Goal: Transaction & Acquisition: Subscribe to service/newsletter

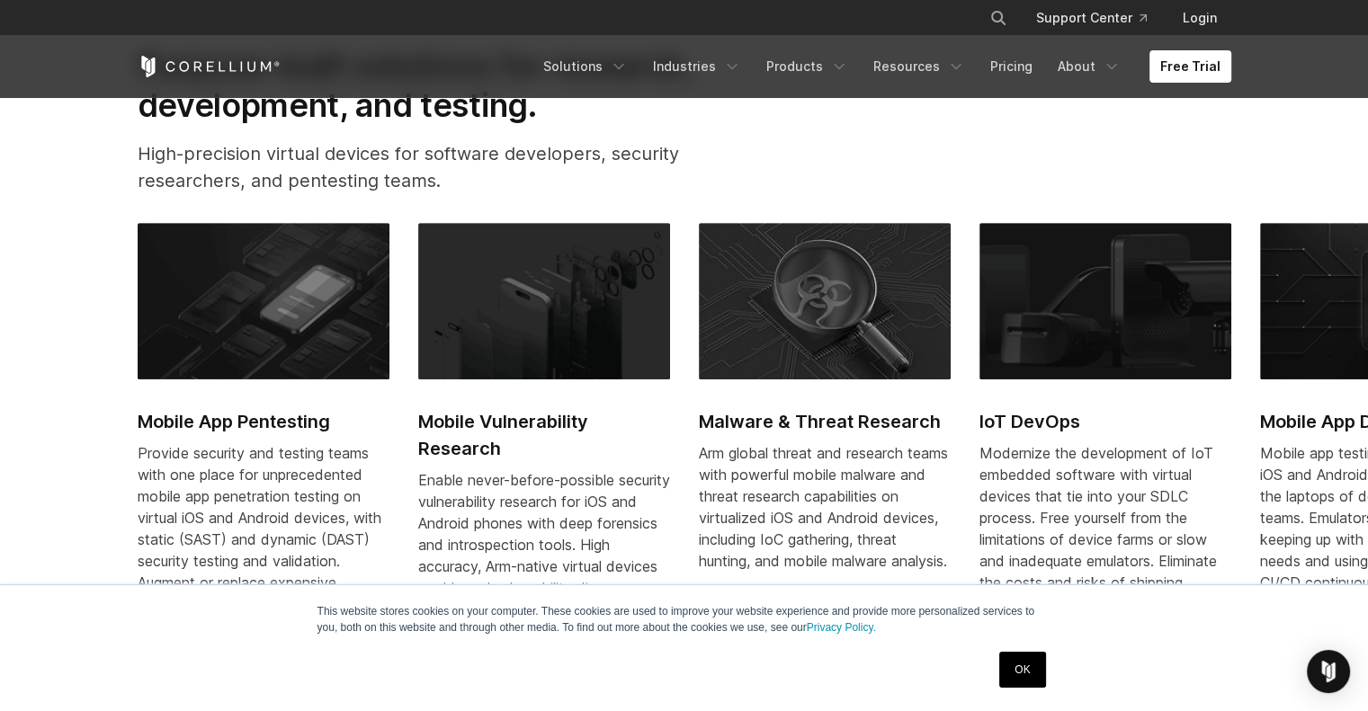
click at [1017, 665] on link "OK" at bounding box center [1022, 670] width 46 height 36
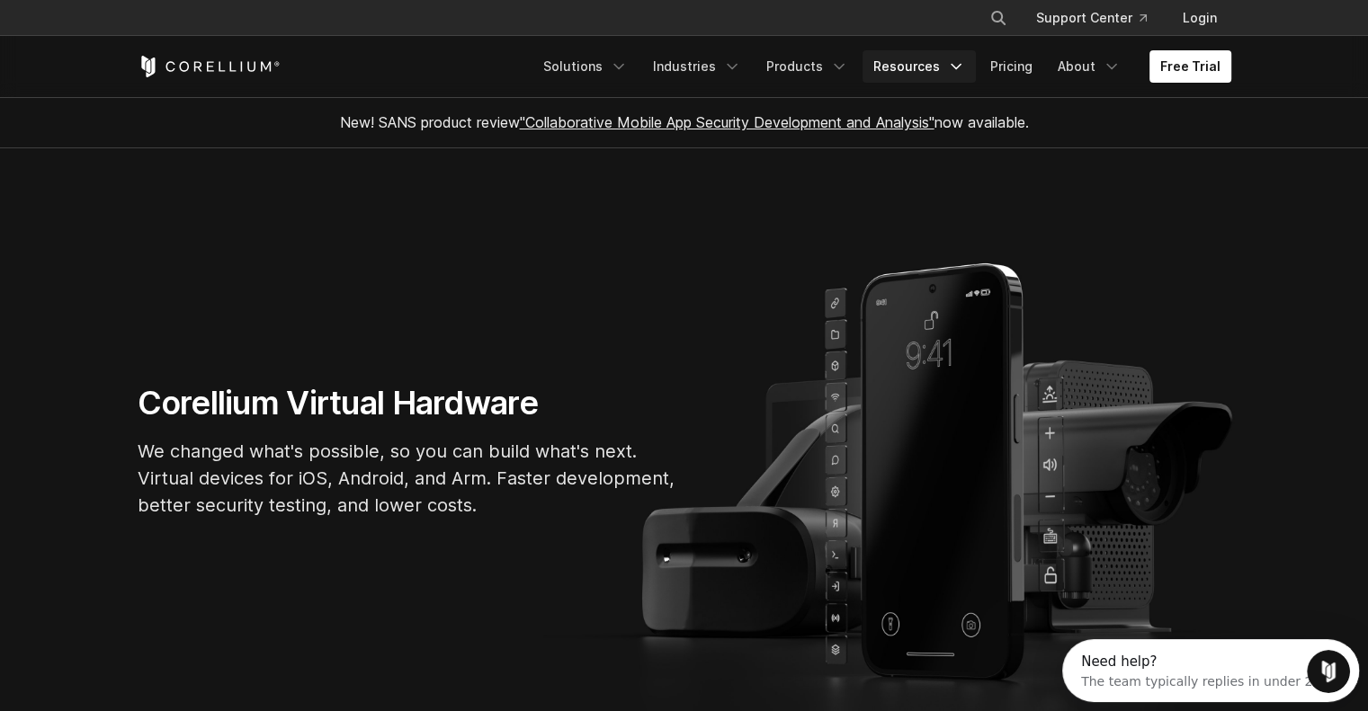
click at [957, 67] on icon "Navigation Menu" at bounding box center [956, 67] width 18 height 18
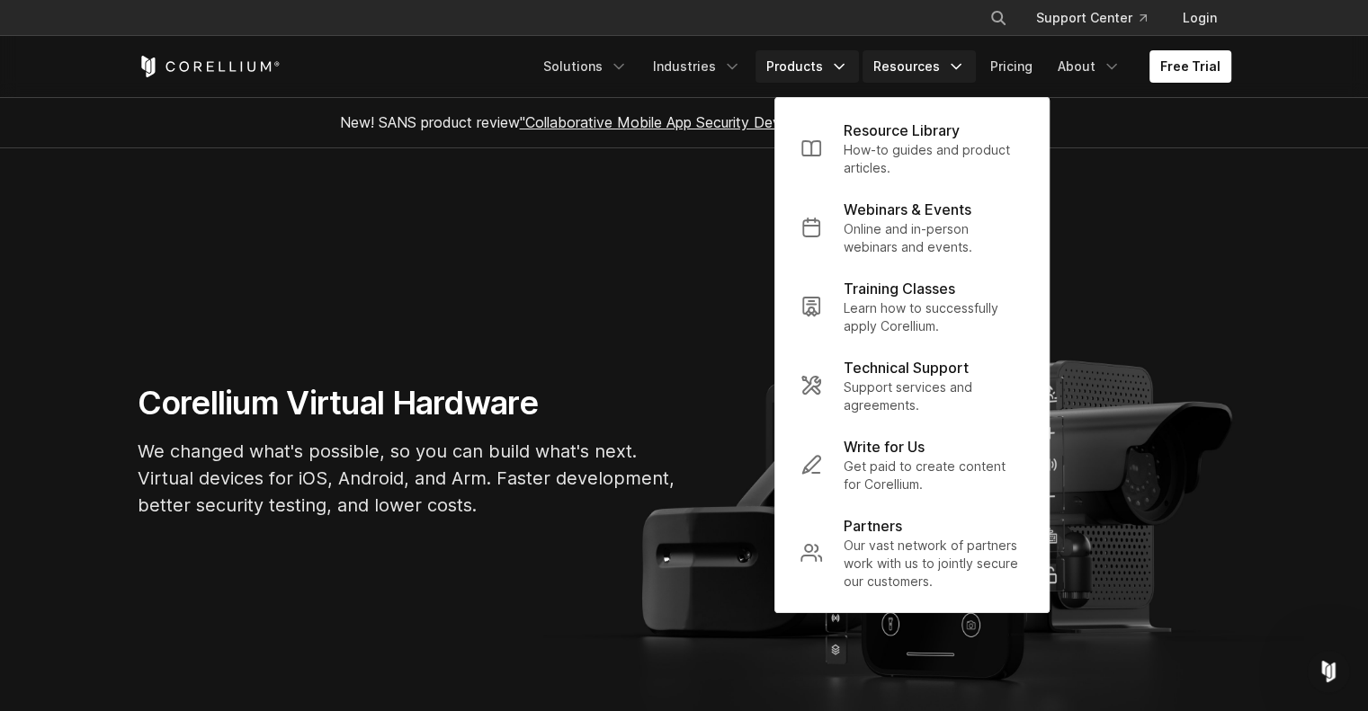
click at [823, 71] on link "Products" at bounding box center [806, 66] width 103 height 32
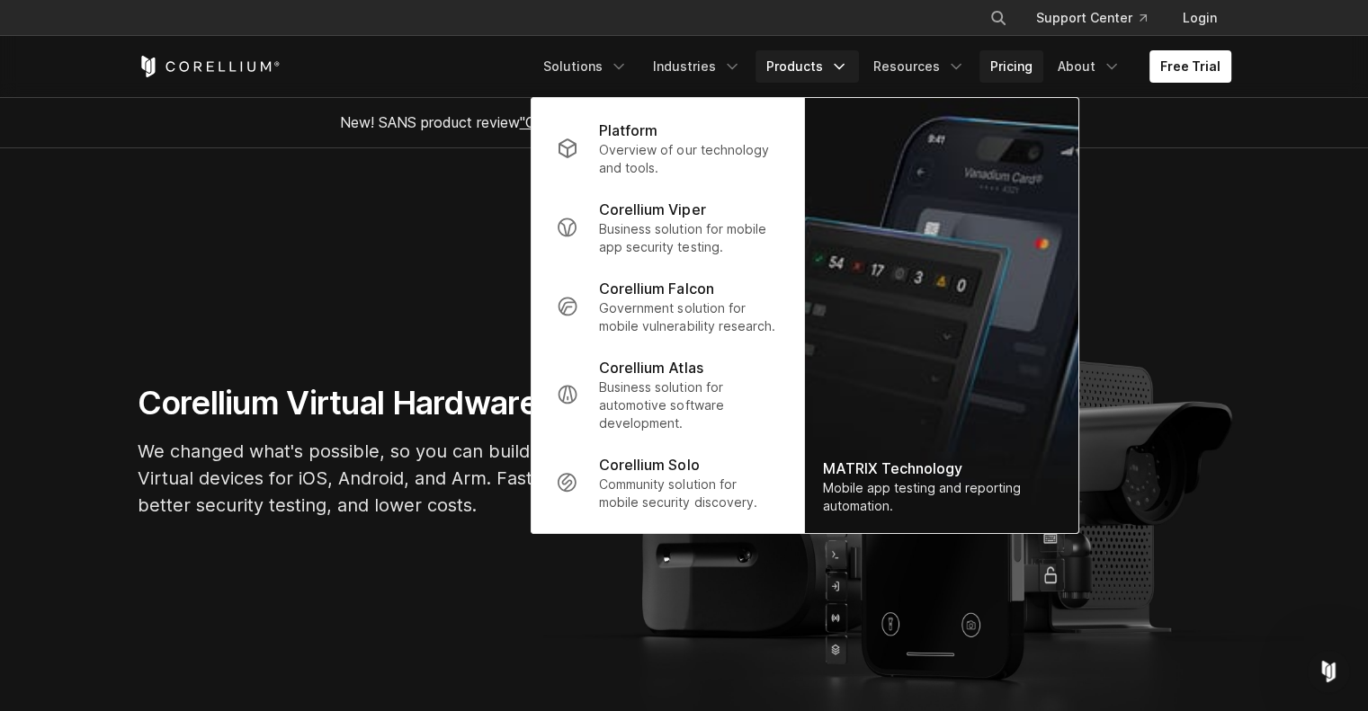
click at [1014, 71] on link "Pricing" at bounding box center [1011, 66] width 64 height 32
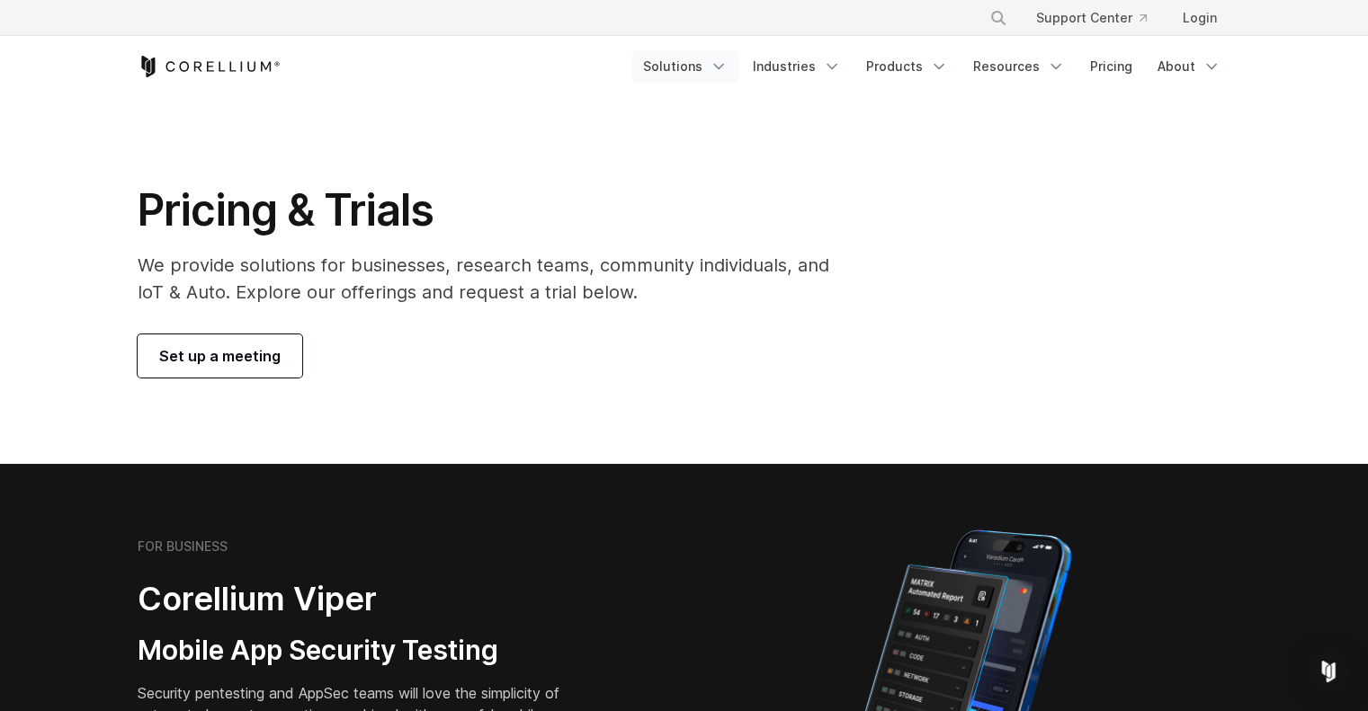
click at [712, 69] on link "Solutions" at bounding box center [685, 66] width 106 height 32
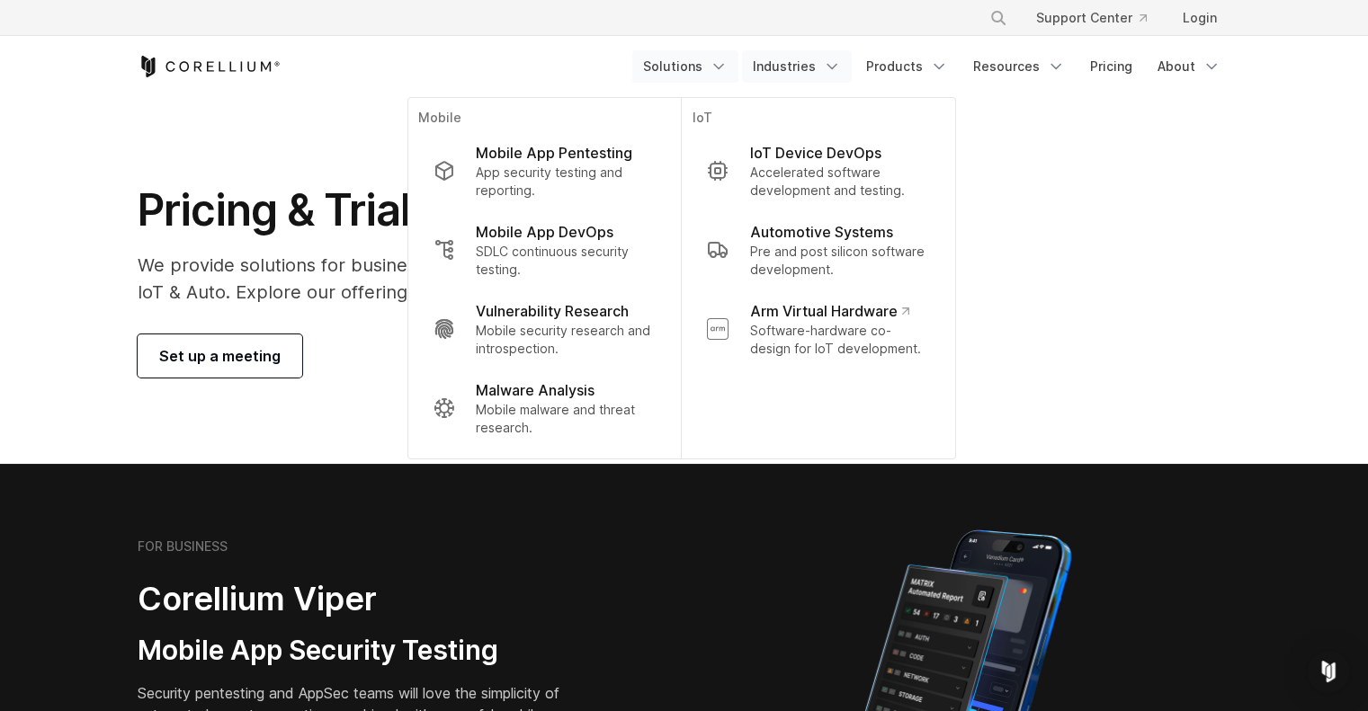
click at [798, 71] on link "Industries" at bounding box center [797, 66] width 110 height 32
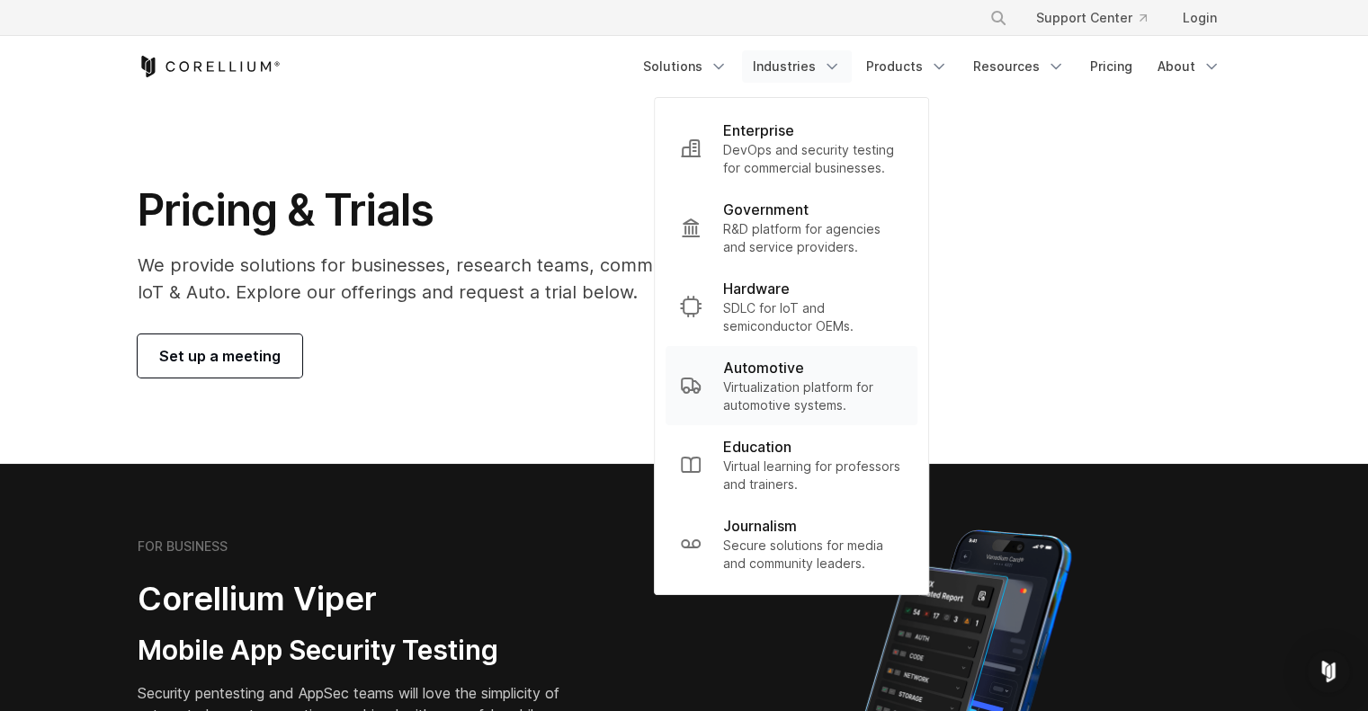
click at [820, 393] on p "Virtualization platform for automotive systems." at bounding box center [813, 397] width 180 height 36
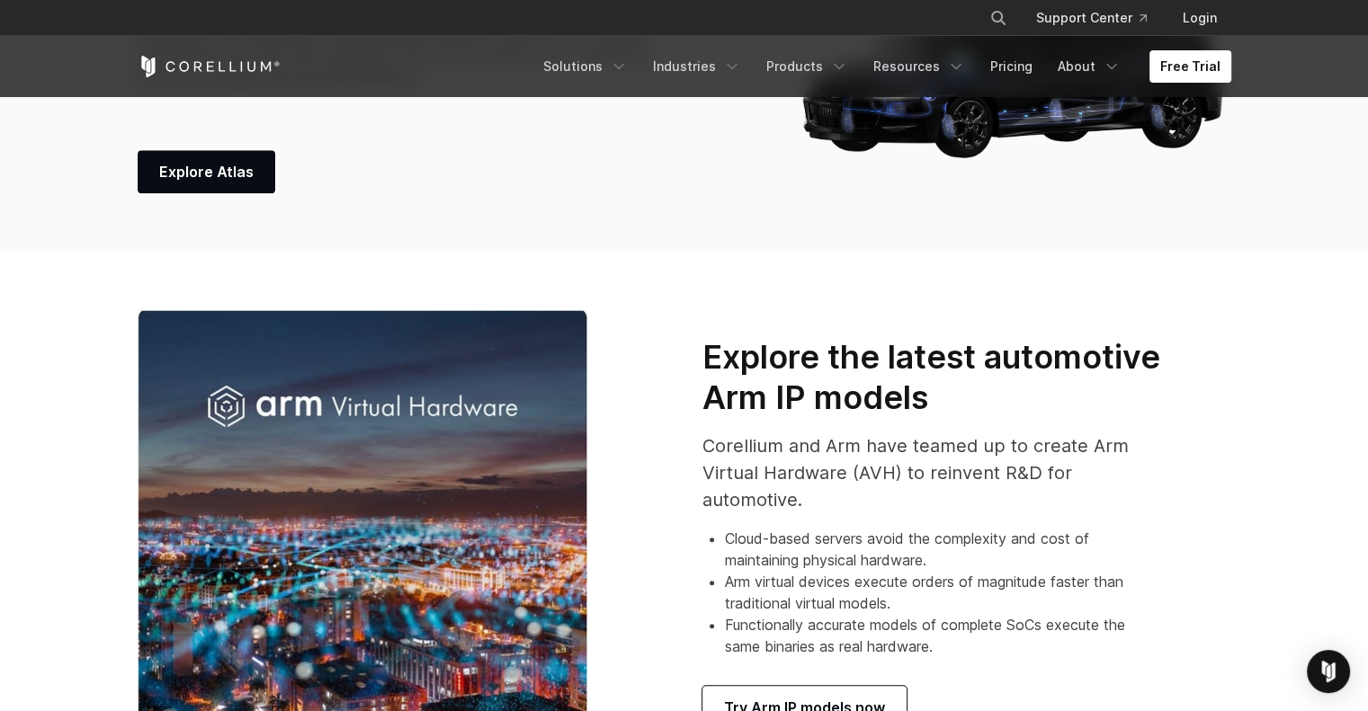
scroll to position [389, 0]
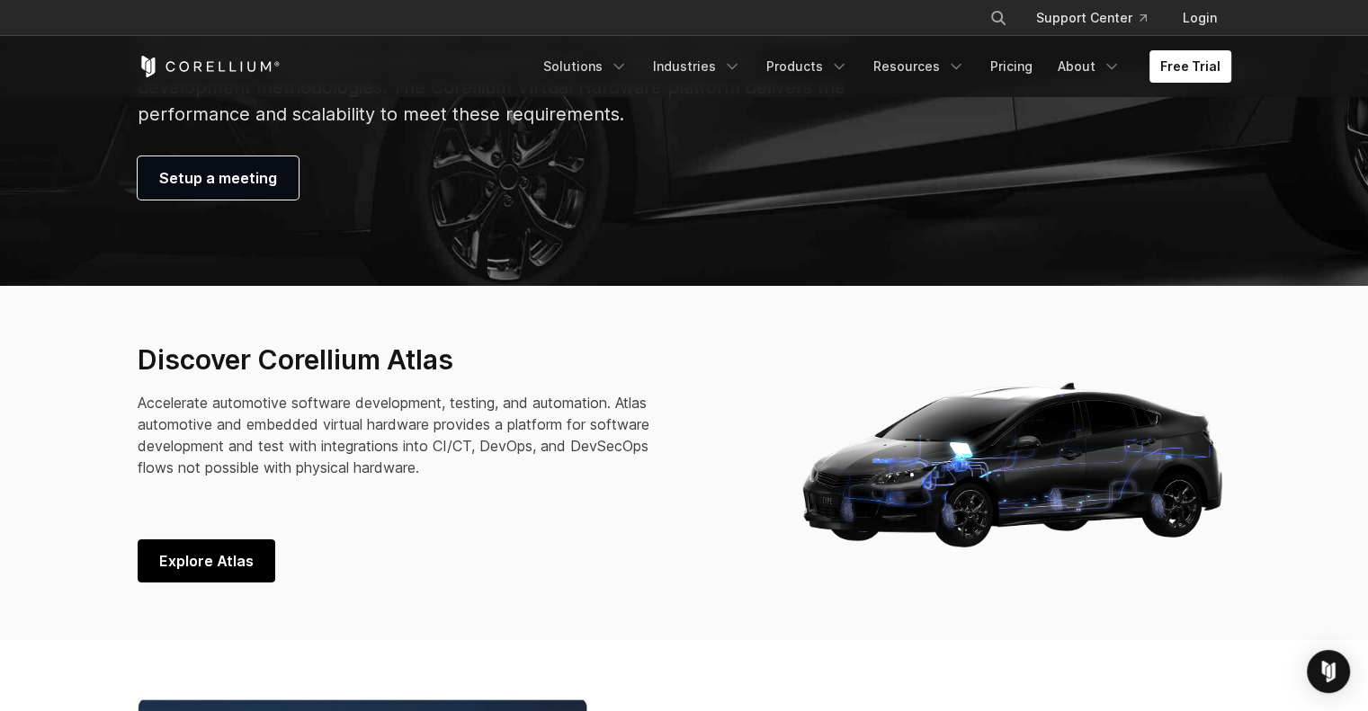
click at [219, 555] on span "Explore Atlas" at bounding box center [206, 561] width 94 height 22
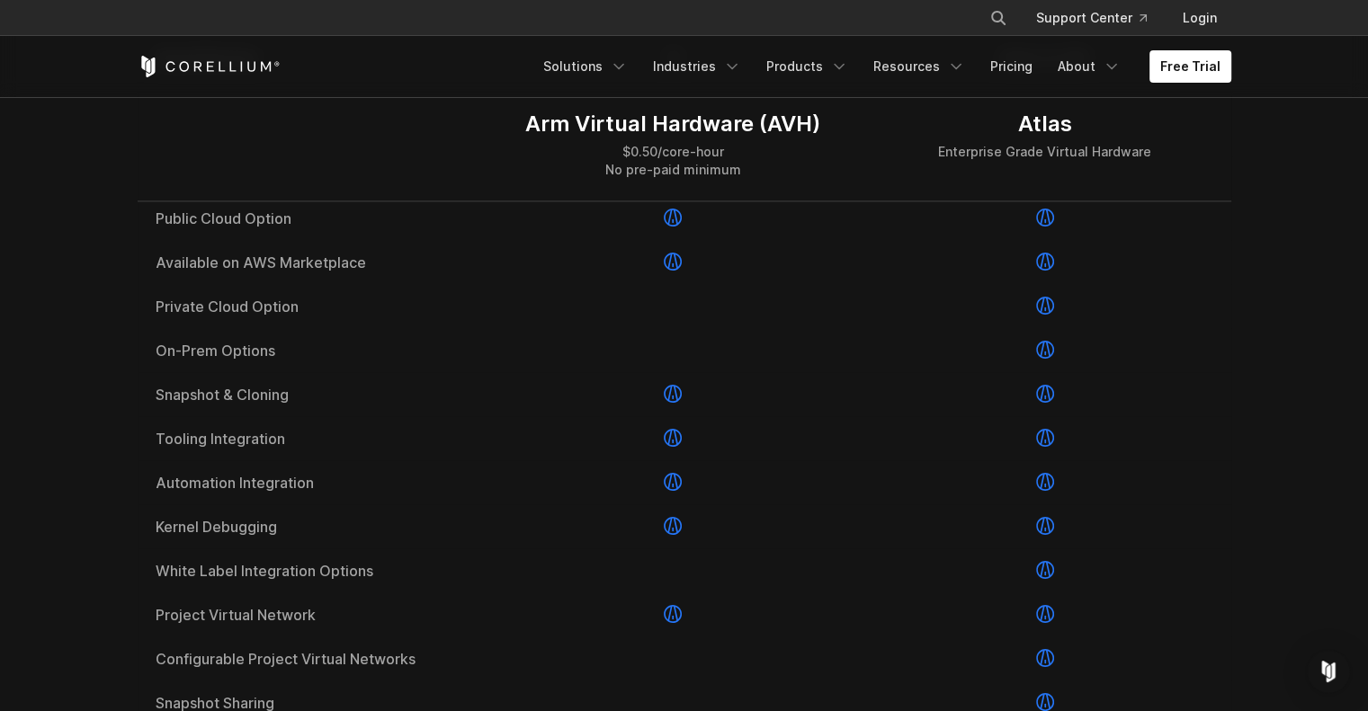
scroll to position [2667, 0]
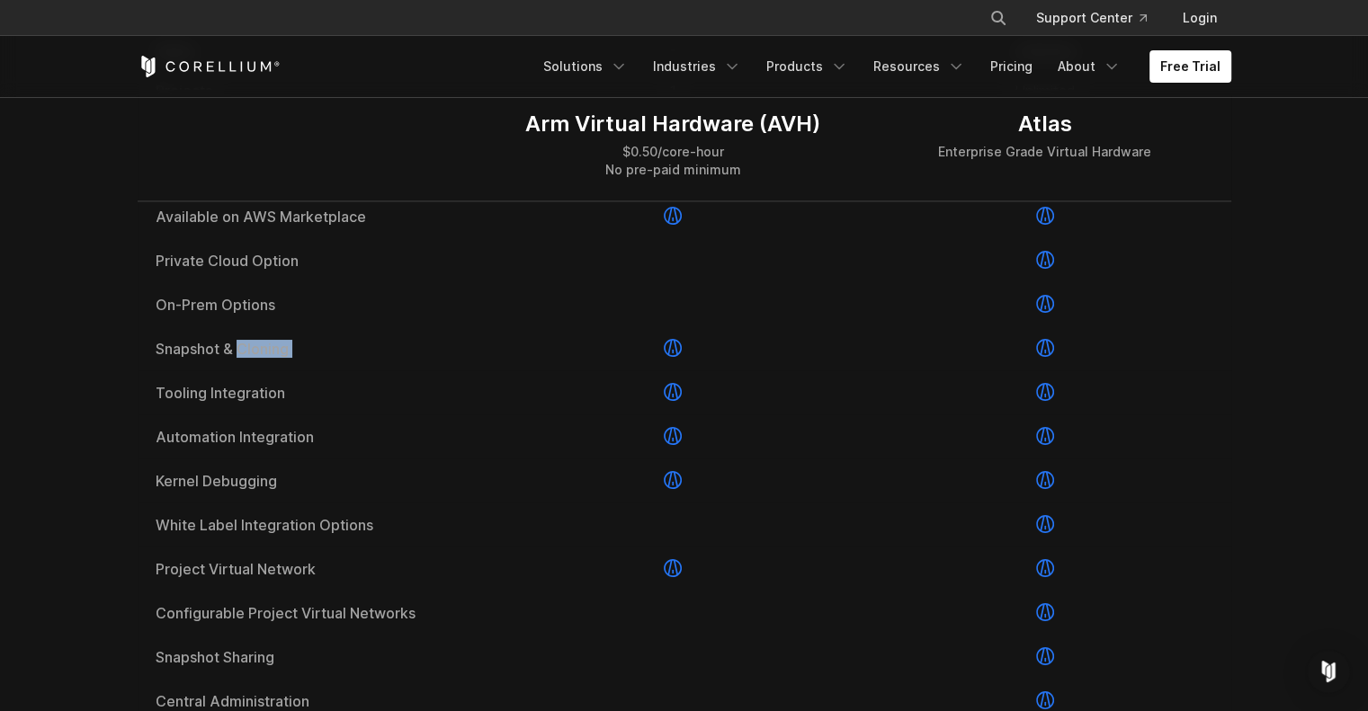
drag, startPoint x: 1359, startPoint y: 371, endPoint x: 1339, endPoint y: 409, distance: 42.6
click at [1367, 370] on html "× Search our site... Support Center Login" at bounding box center [684, 396] width 1368 height 6126
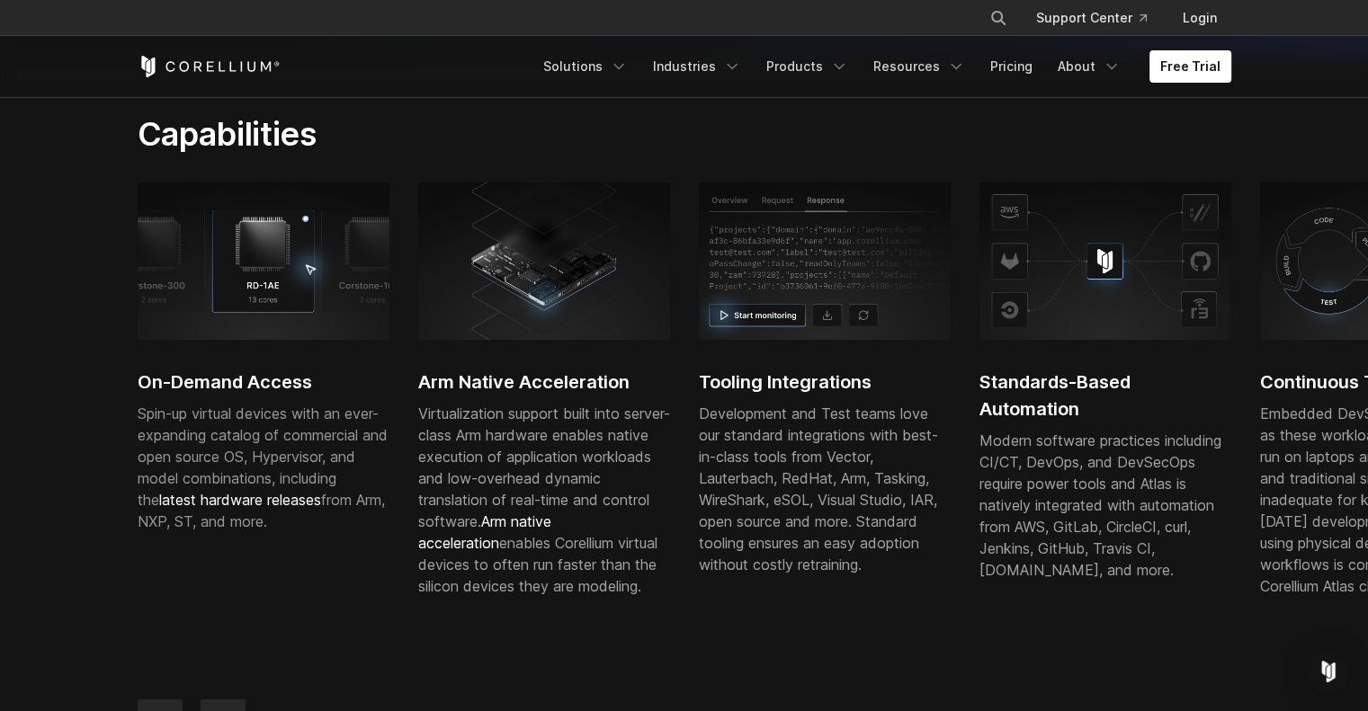
scroll to position [779, 0]
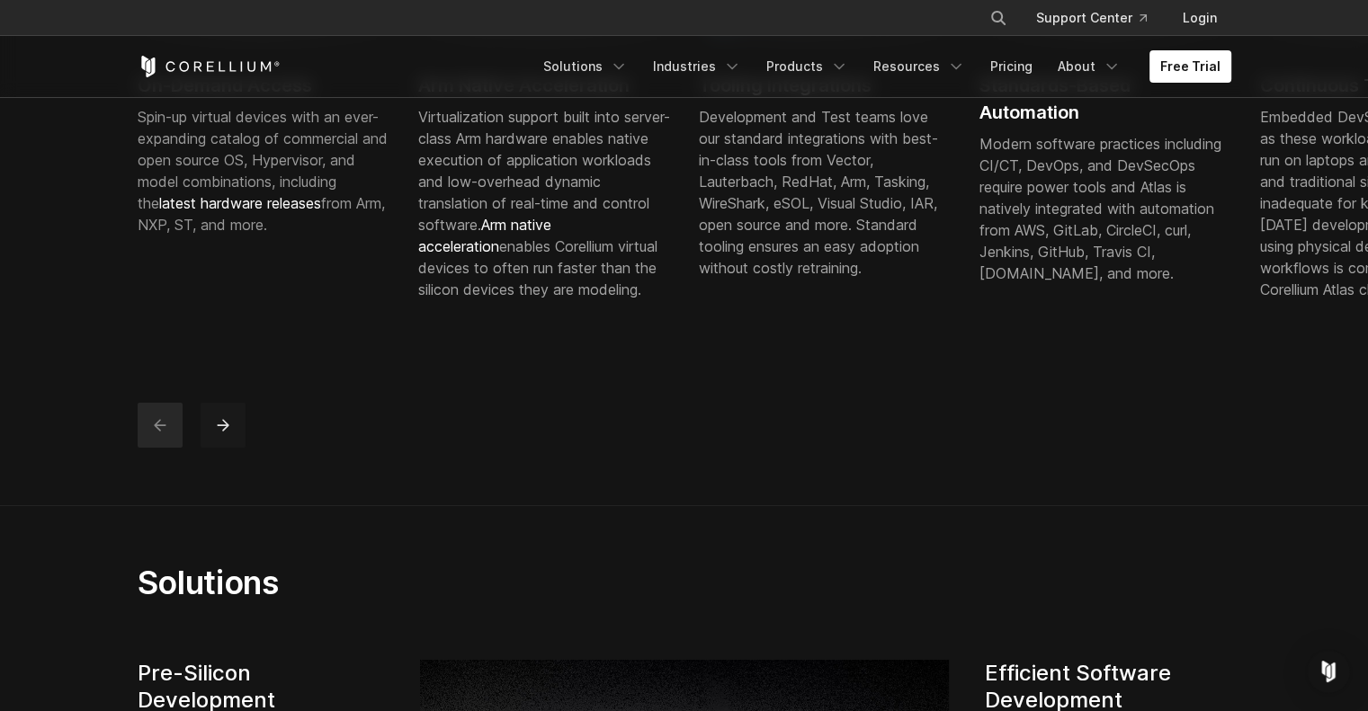
click at [229, 434] on icon "next" at bounding box center [223, 425] width 18 height 18
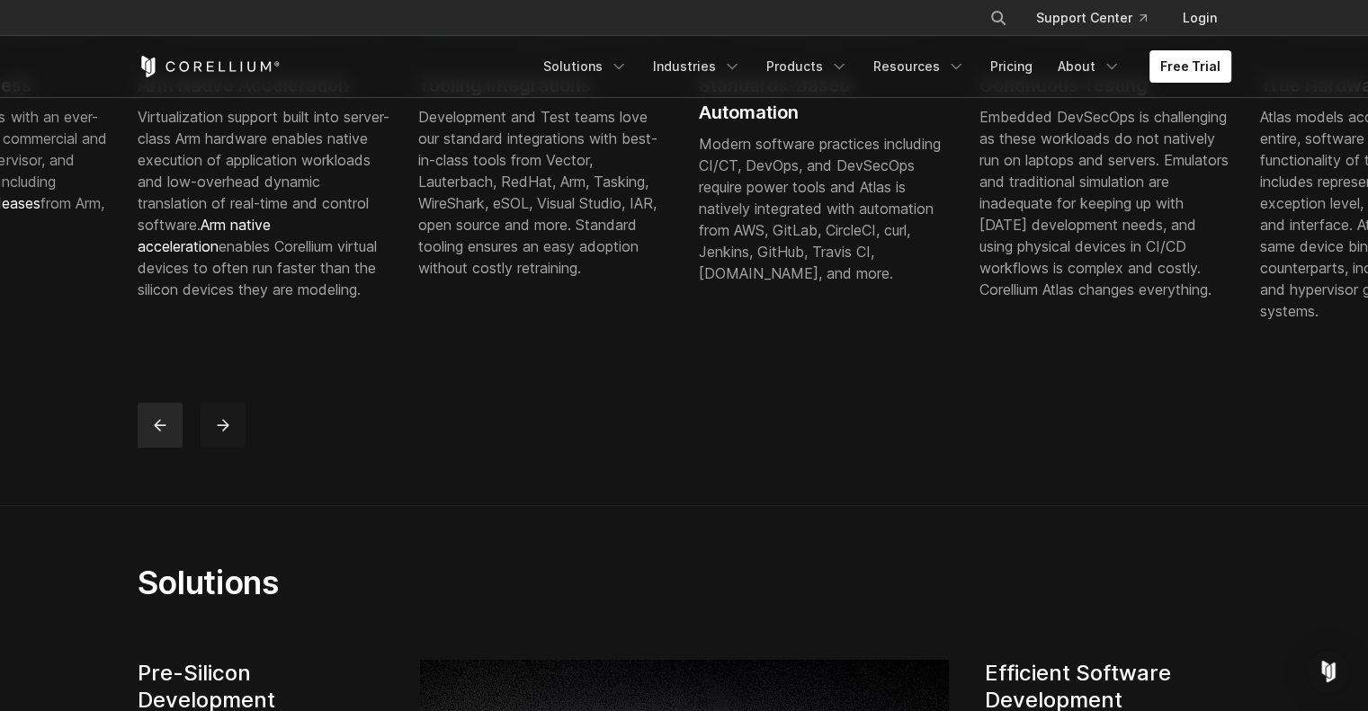
click at [229, 434] on icon "next" at bounding box center [223, 425] width 18 height 18
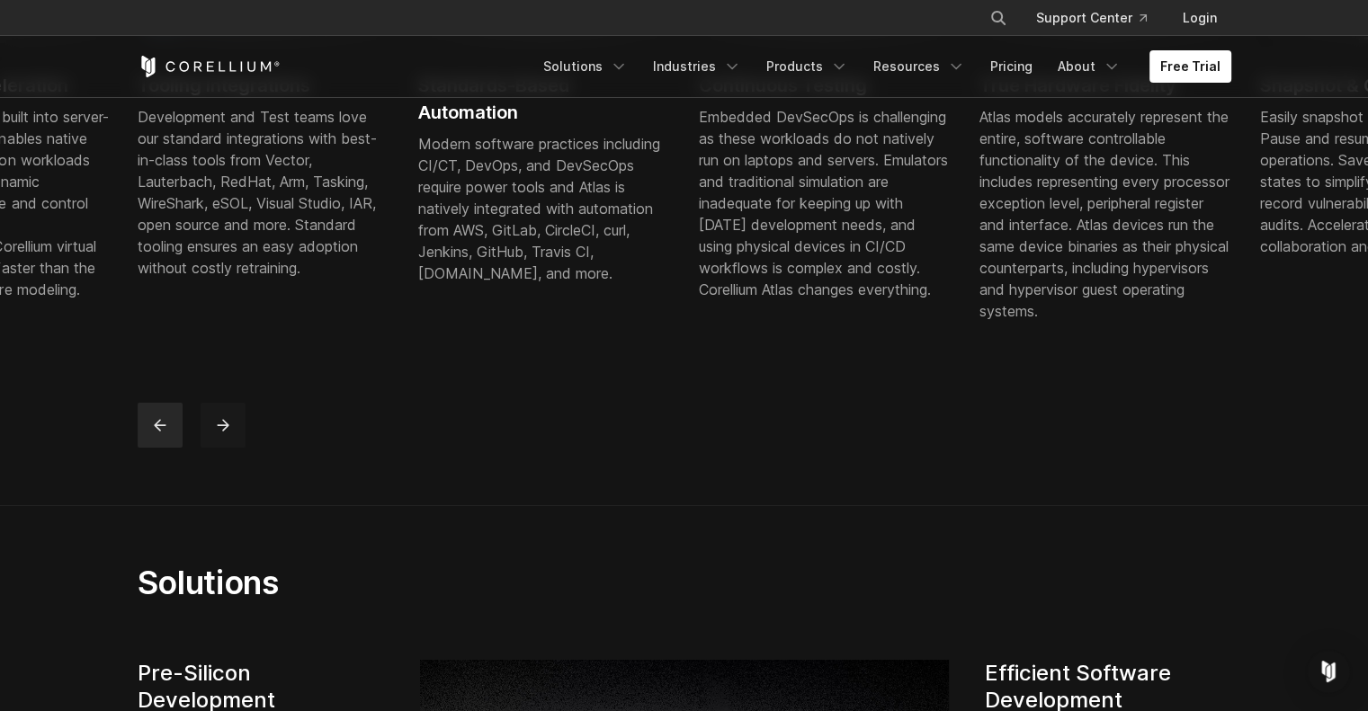
click at [229, 434] on icon "next" at bounding box center [223, 425] width 18 height 18
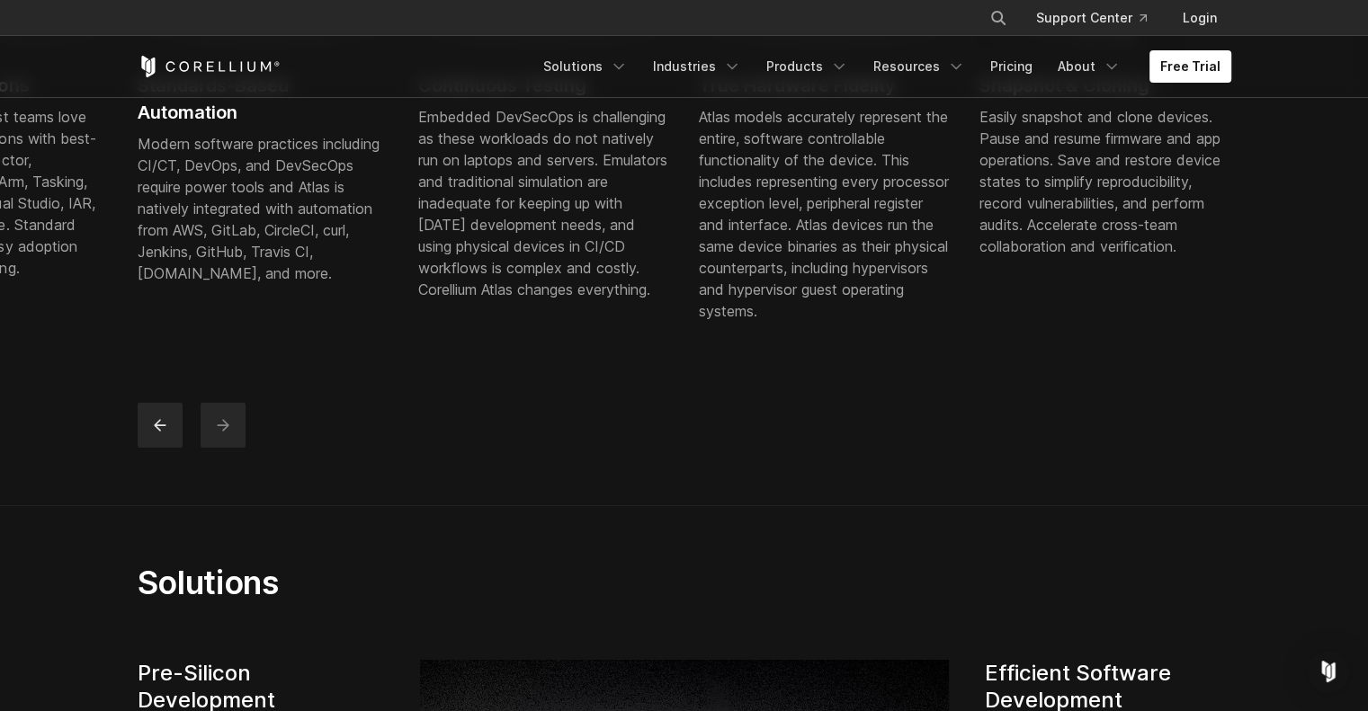
click at [229, 434] on icon "next" at bounding box center [223, 425] width 18 height 18
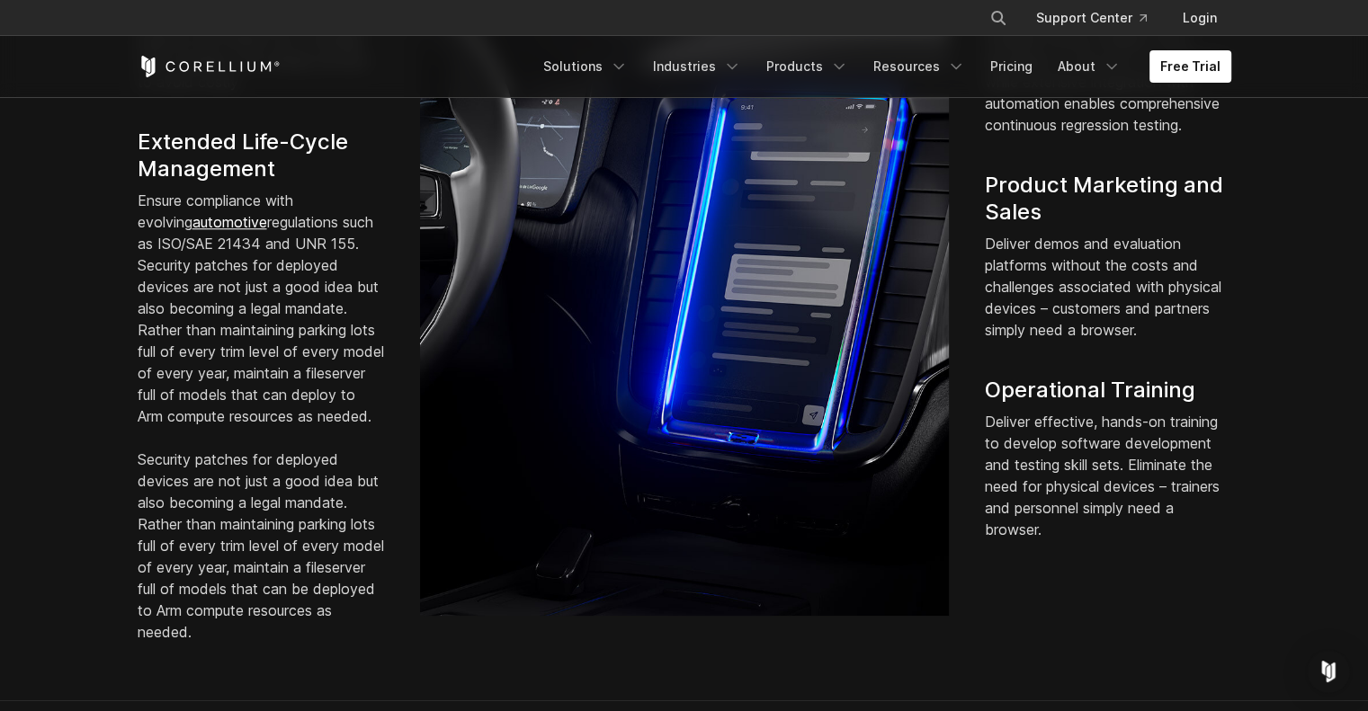
scroll to position [1948, 0]
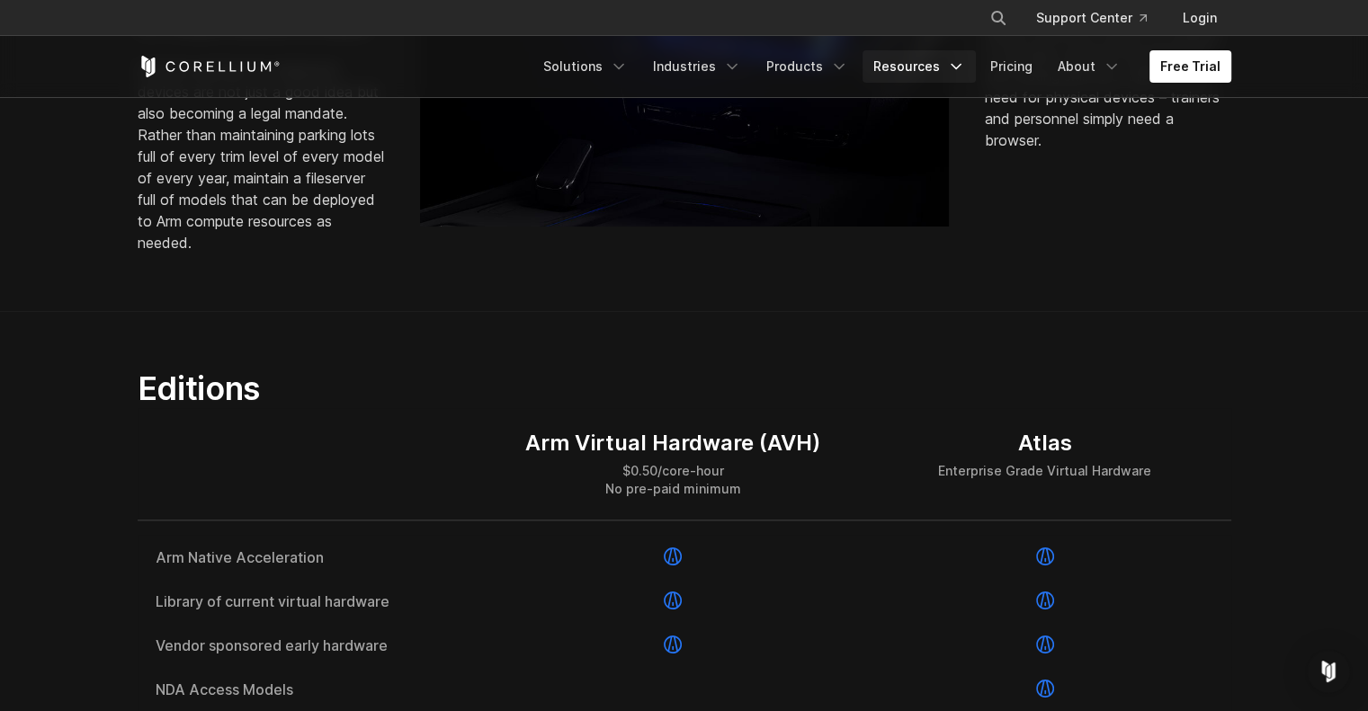
click at [943, 74] on link "Resources" at bounding box center [918, 66] width 113 height 32
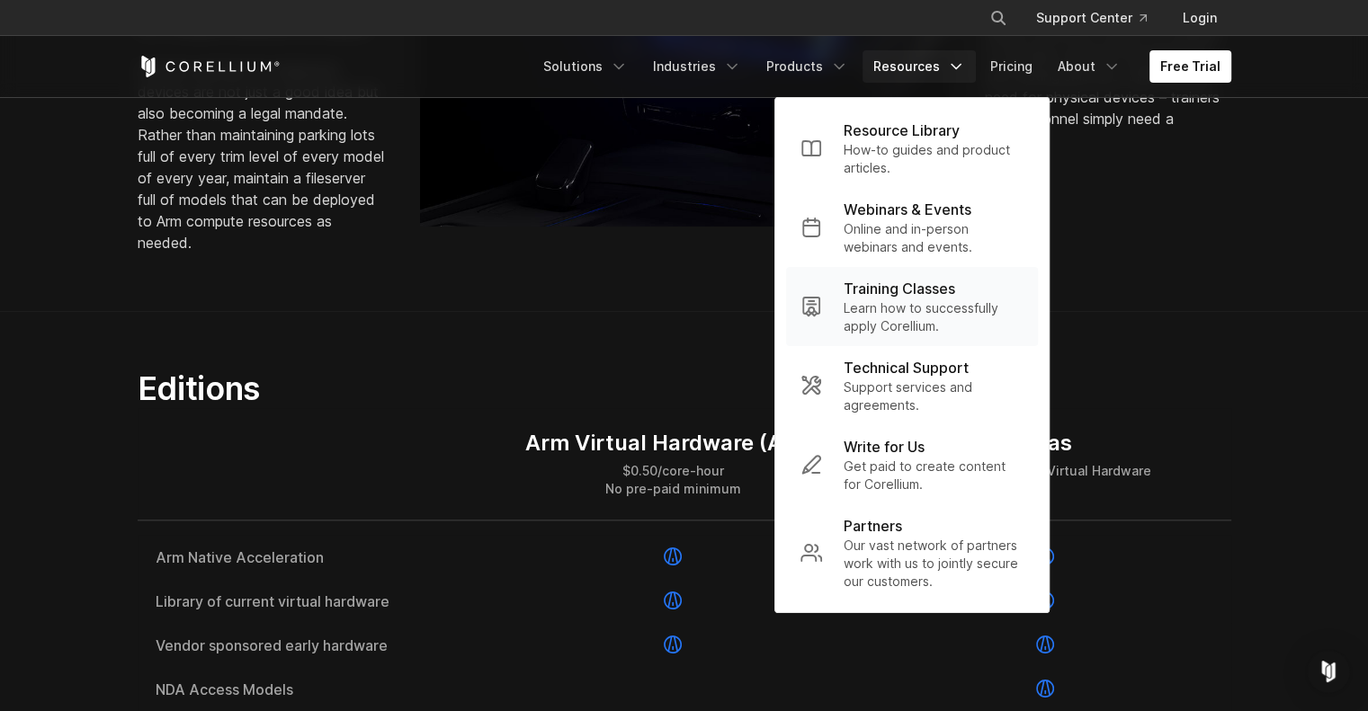
click at [914, 287] on p "Training Classes" at bounding box center [900, 289] width 112 height 22
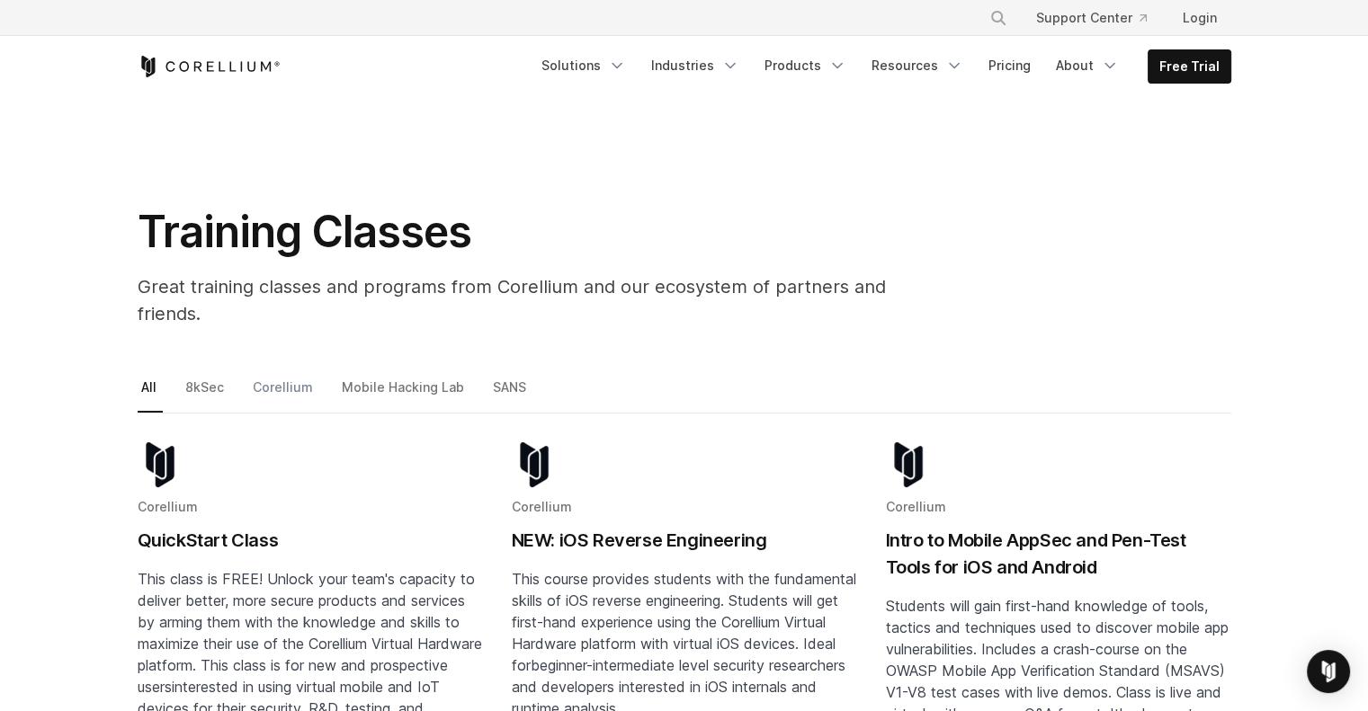
click at [266, 376] on link "Corellium" at bounding box center [284, 395] width 70 height 38
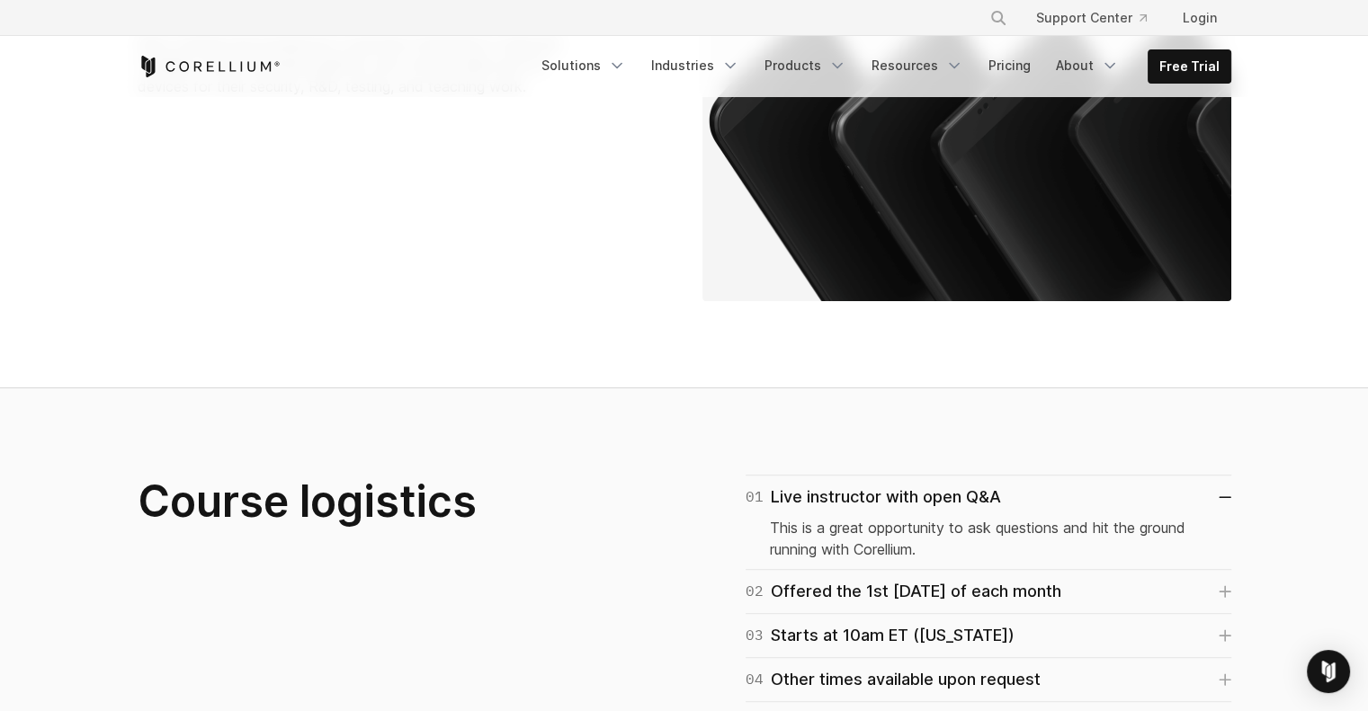
scroll to position [1169, 0]
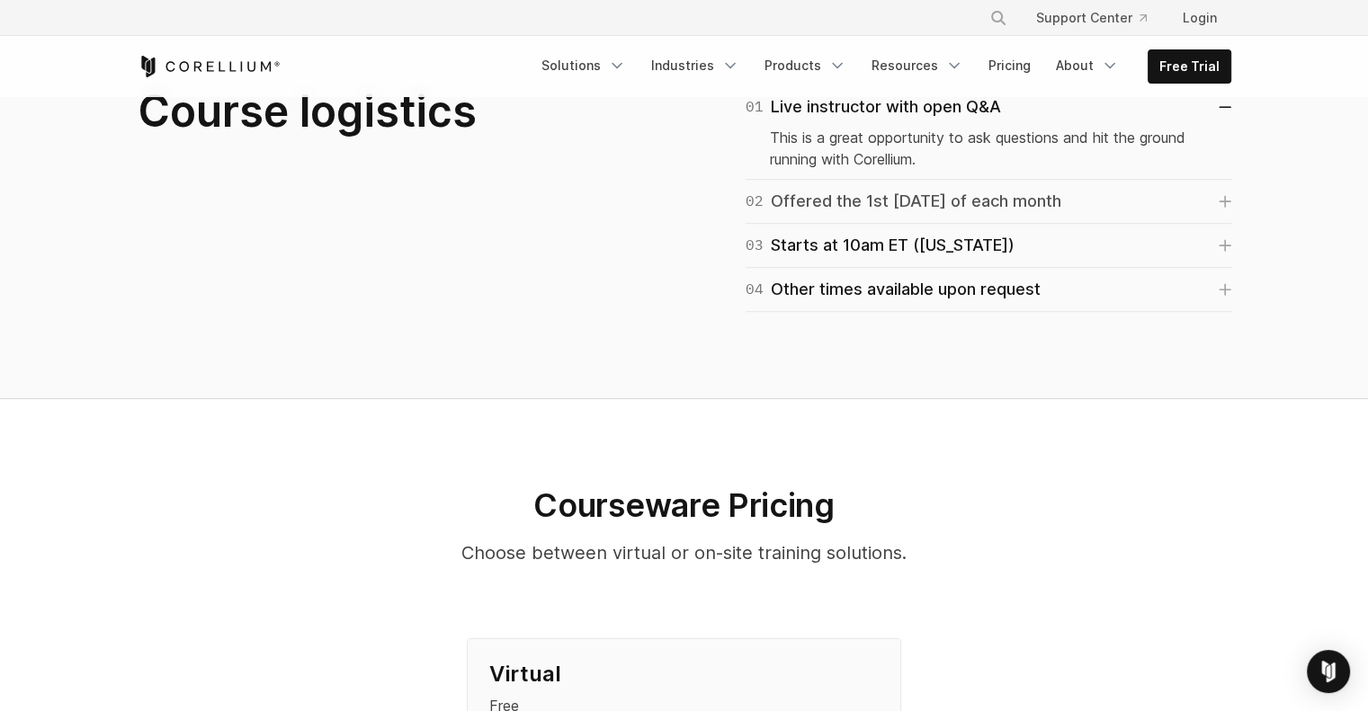
click at [1097, 189] on link "02 Offered the 1st [DATE] of each month" at bounding box center [989, 201] width 486 height 25
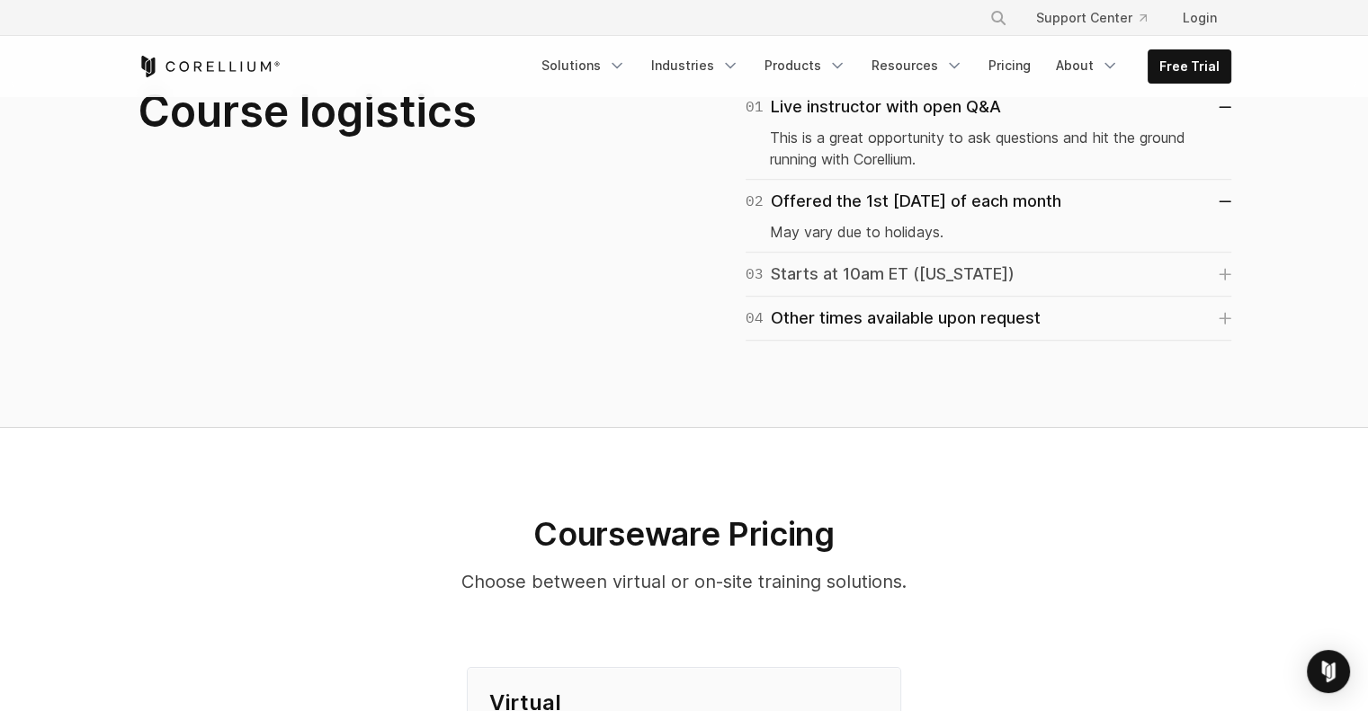
click at [1056, 262] on link "03 Starts at 10am ET ([US_STATE])" at bounding box center [989, 274] width 486 height 25
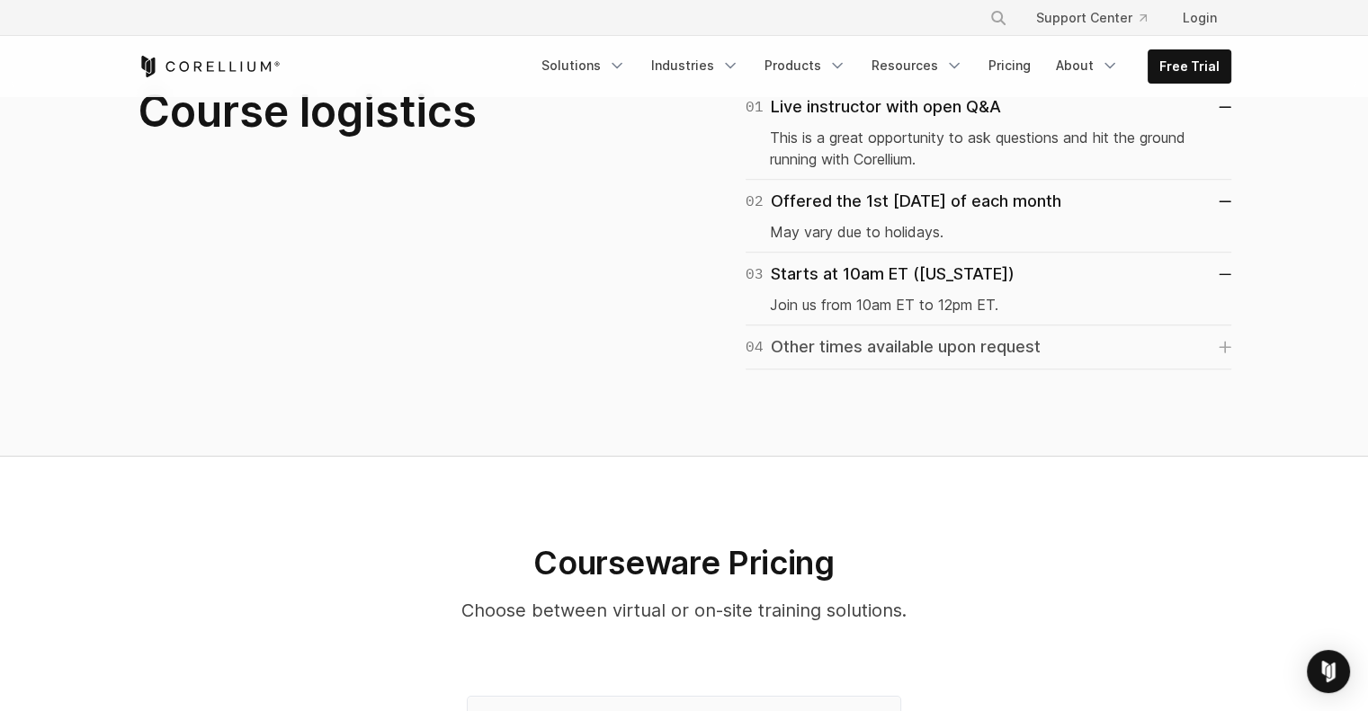
click at [1085, 335] on link "04 Other times available upon request" at bounding box center [989, 347] width 486 height 25
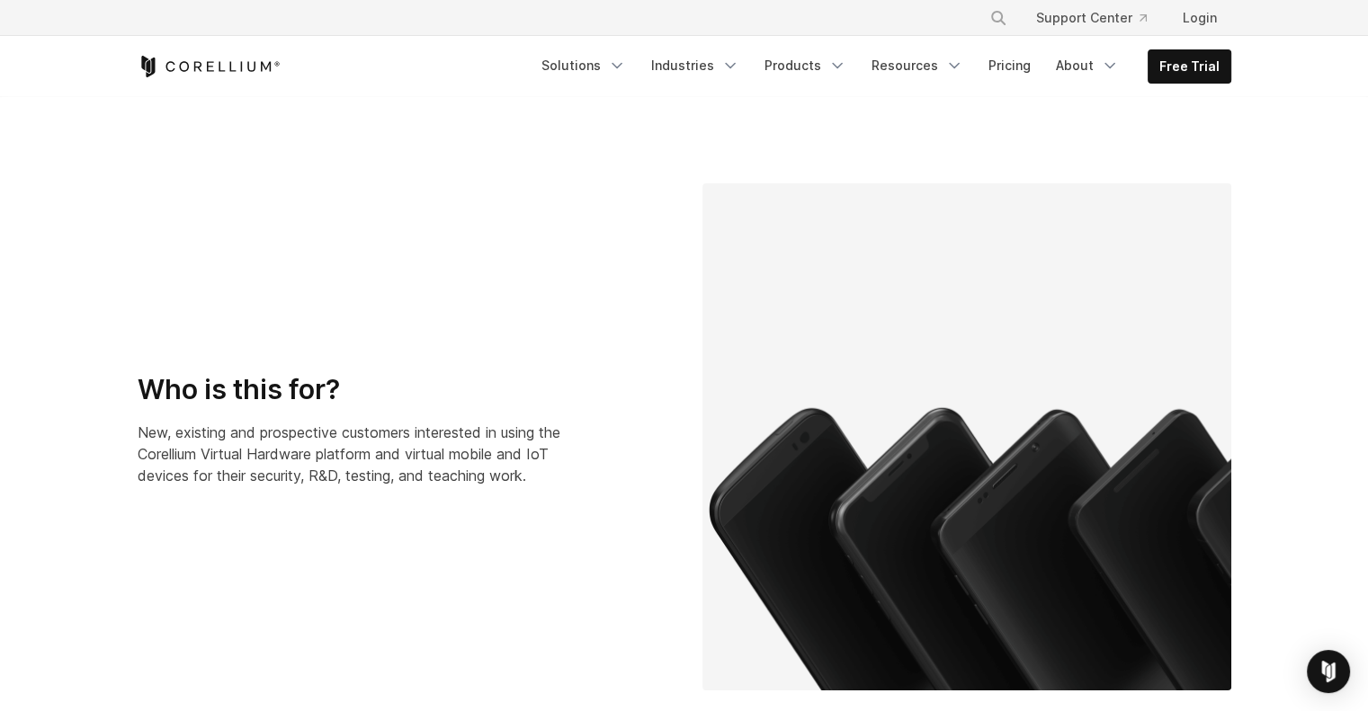
scroll to position [0, 0]
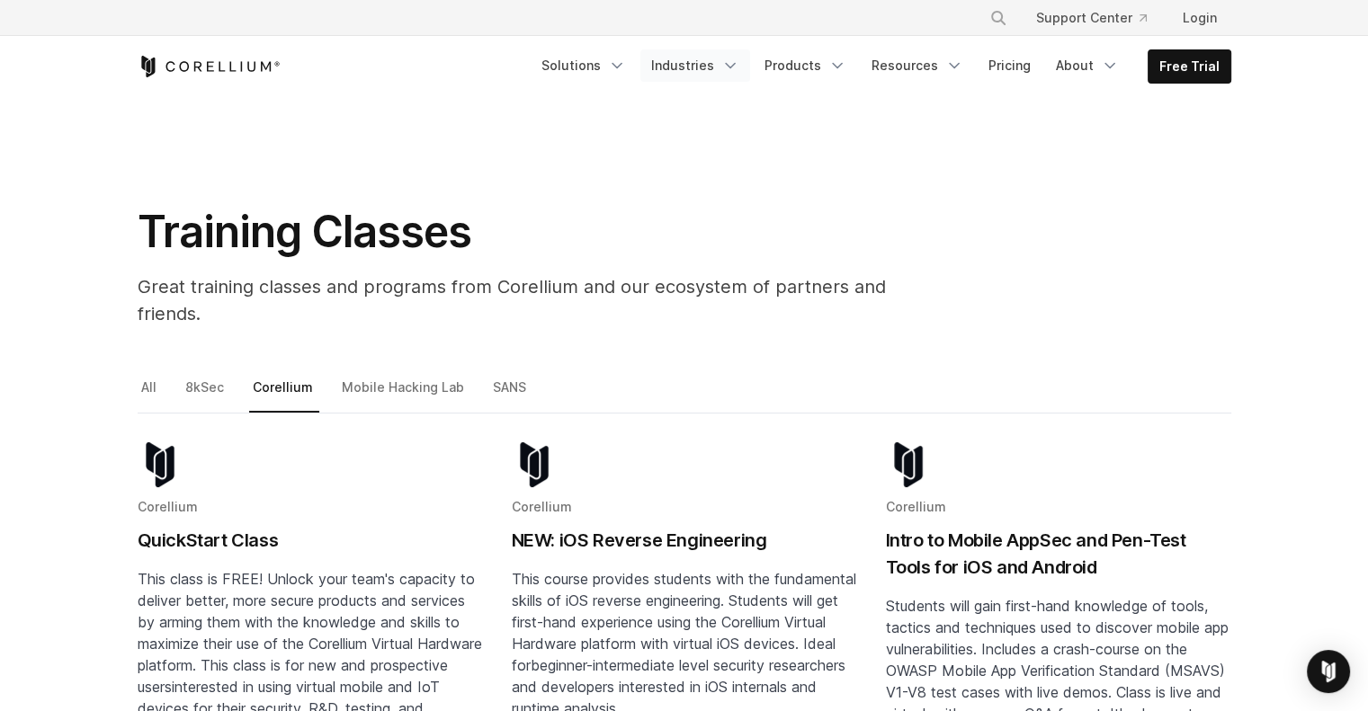
click at [675, 72] on link "Industries" at bounding box center [695, 65] width 110 height 32
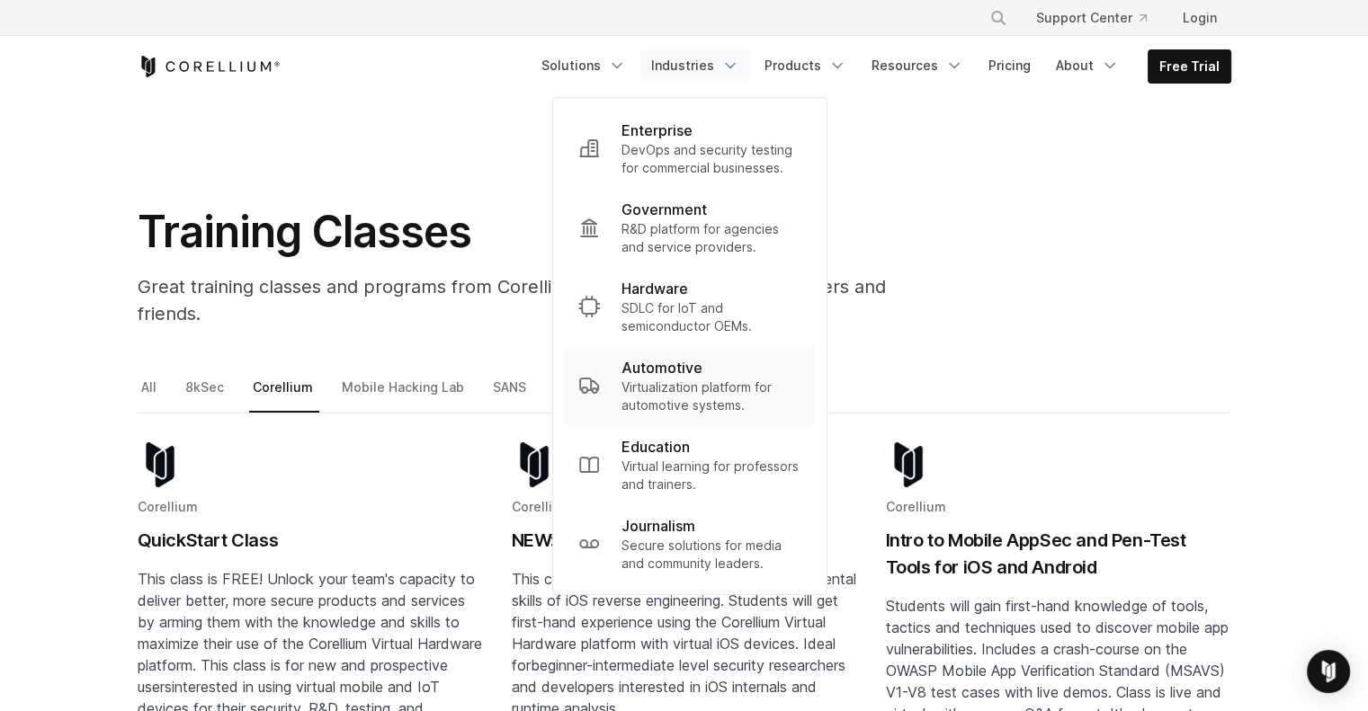
click at [689, 388] on p "Virtualization platform for automotive systems." at bounding box center [711, 397] width 180 height 36
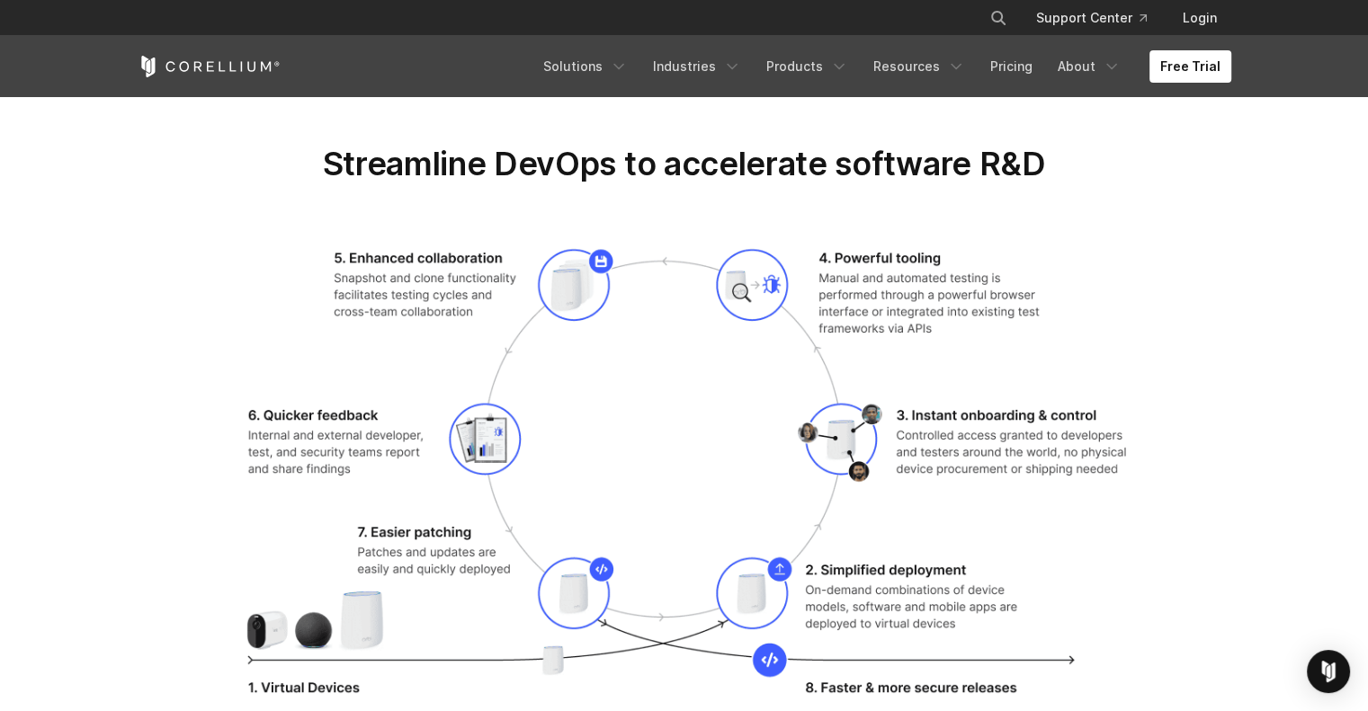
scroll to position [2036, 0]
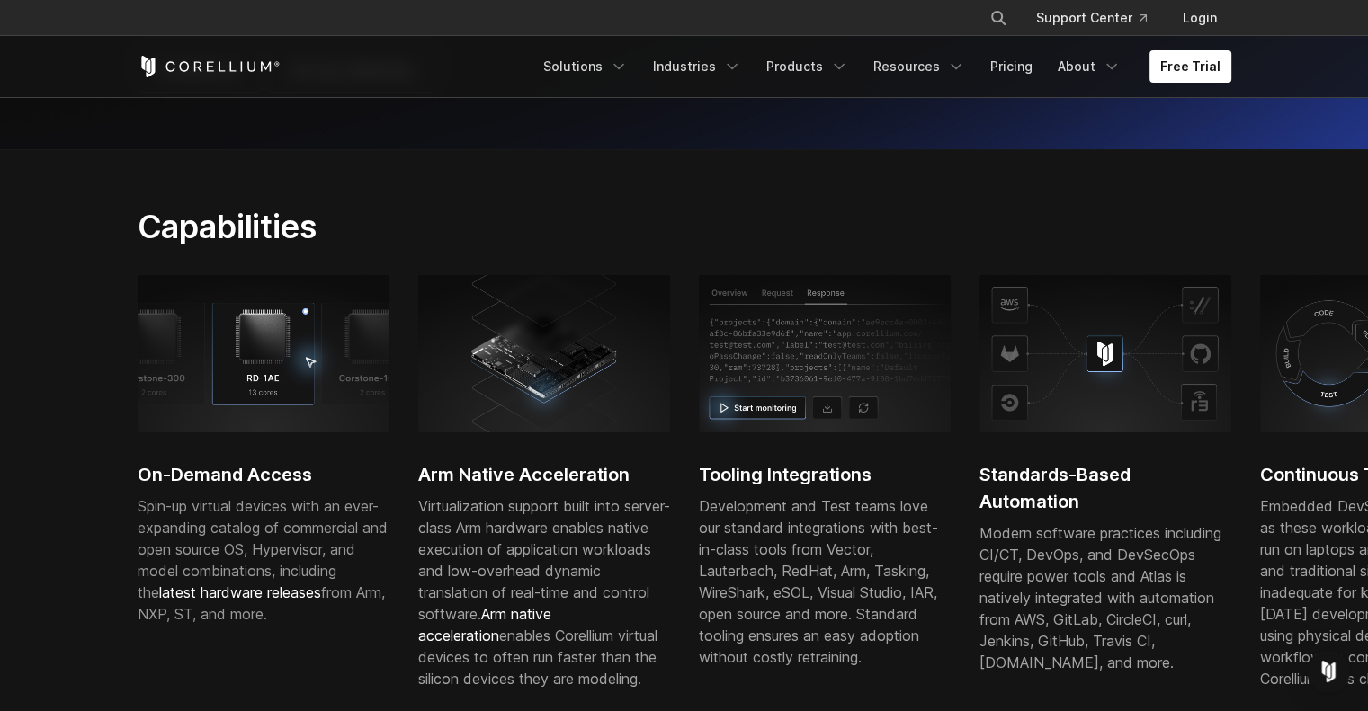
scroll to position [779, 0]
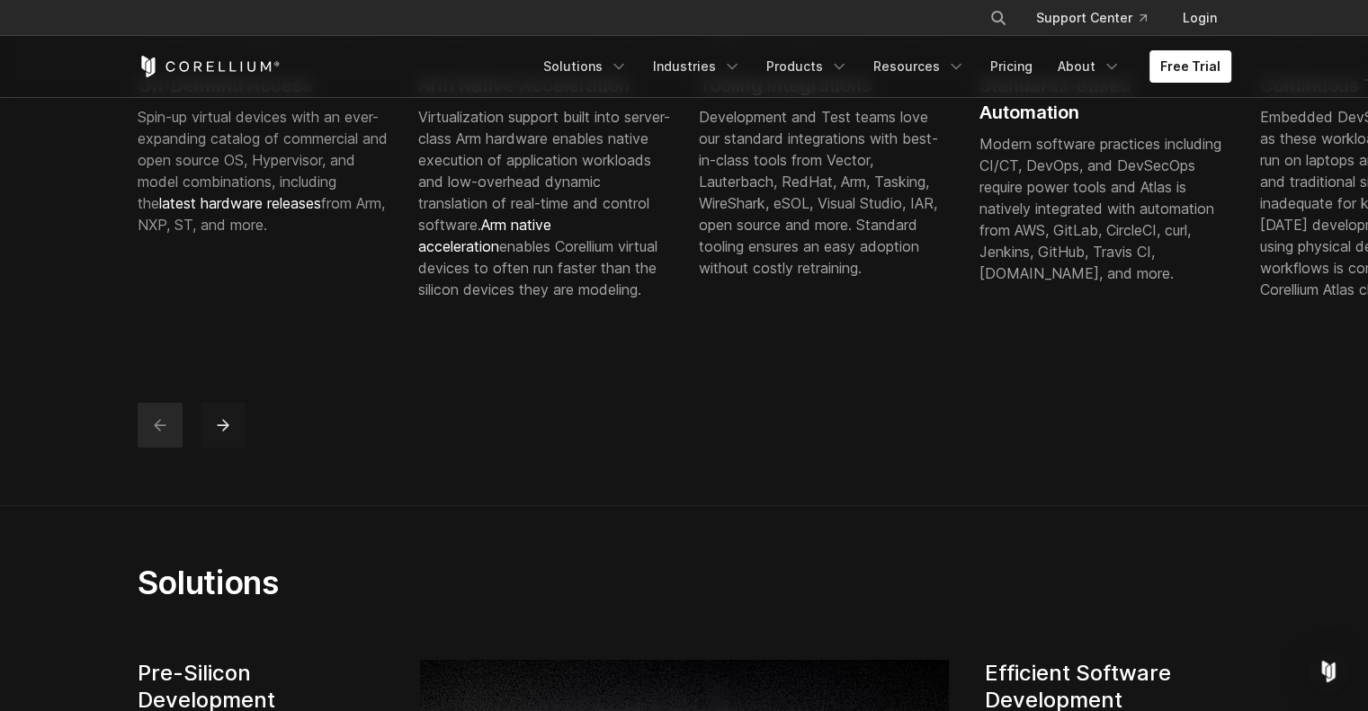
click at [206, 448] on button "next" at bounding box center [223, 425] width 45 height 45
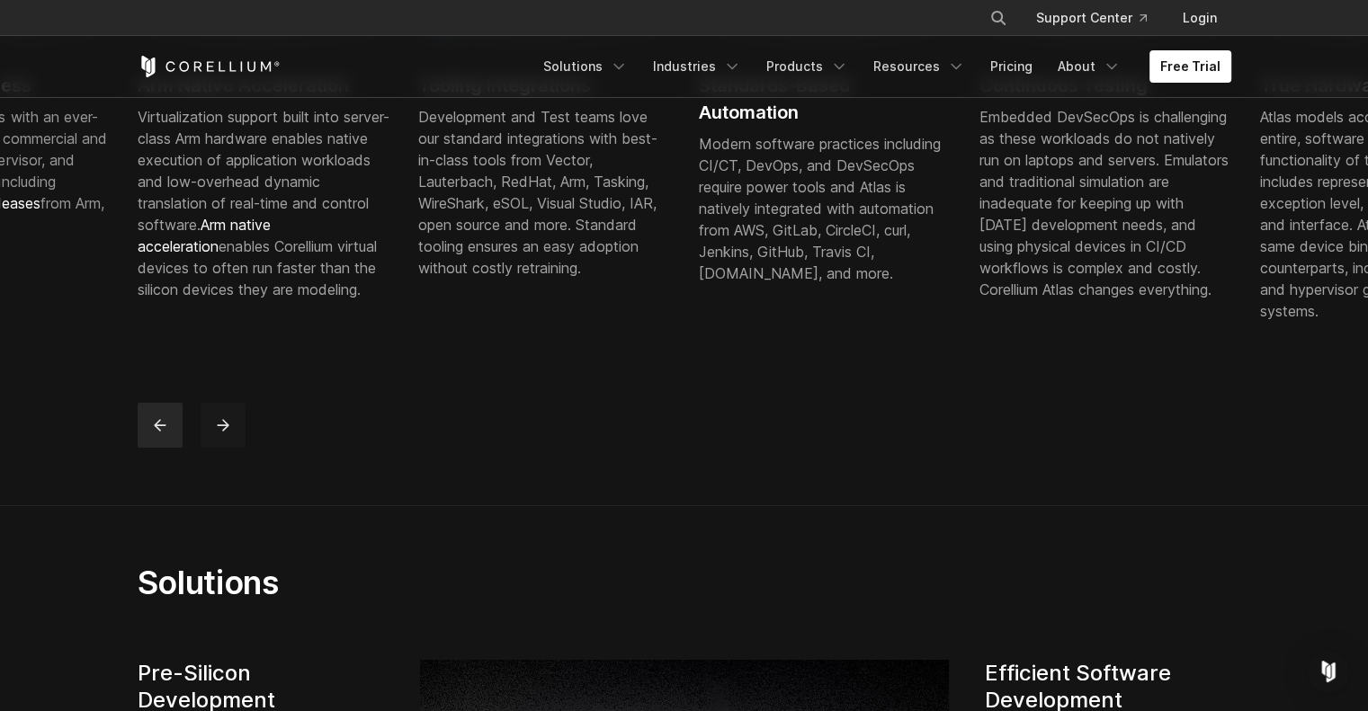
click at [211, 448] on button "next" at bounding box center [223, 425] width 45 height 45
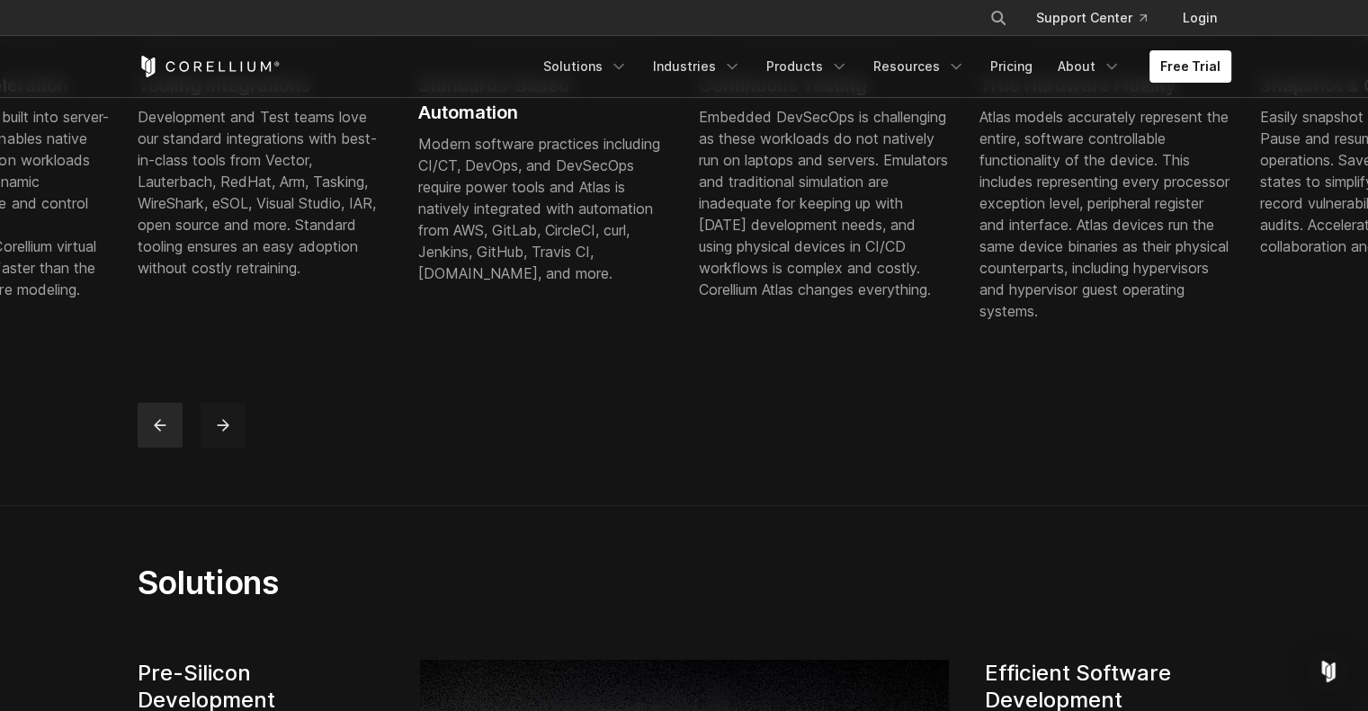
click at [225, 436] on button "next" at bounding box center [223, 425] width 45 height 45
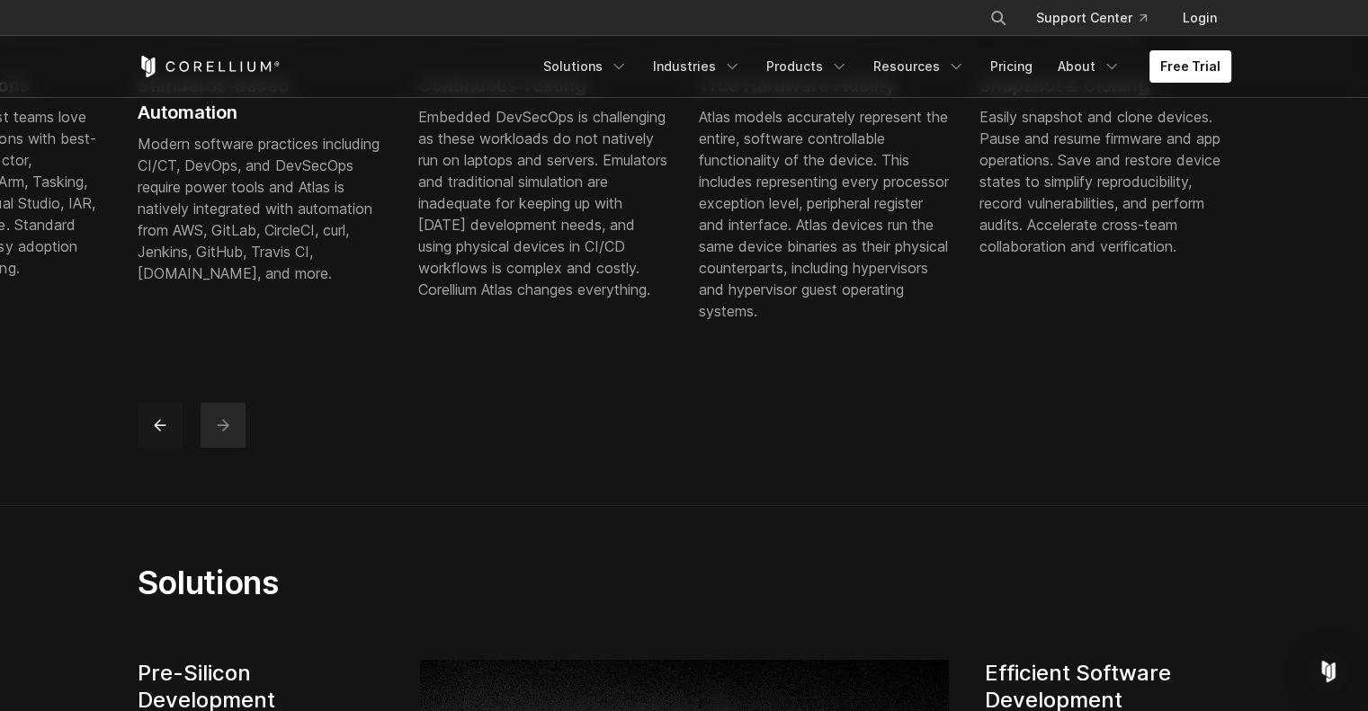
click at [149, 441] on button "previous" at bounding box center [160, 425] width 45 height 45
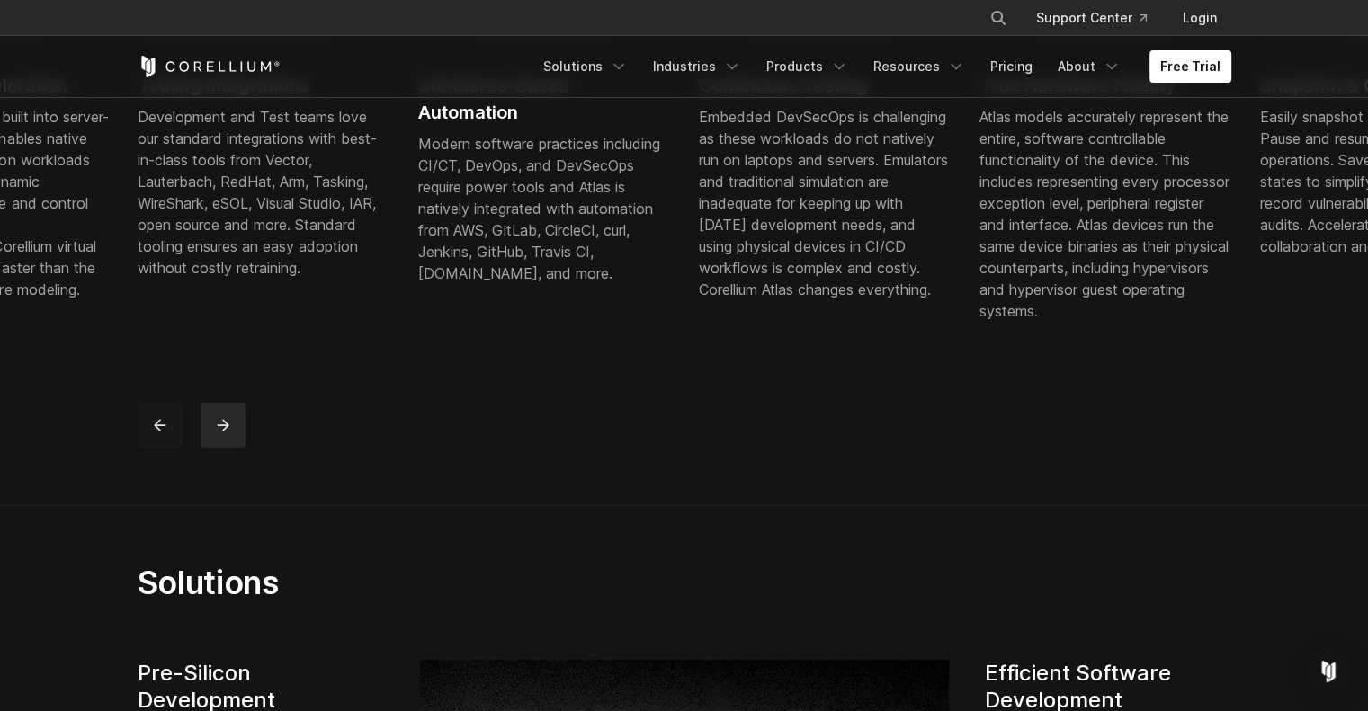
click at [152, 434] on icon "previous" at bounding box center [160, 425] width 18 height 18
click at [155, 434] on icon "previous" at bounding box center [160, 425] width 18 height 18
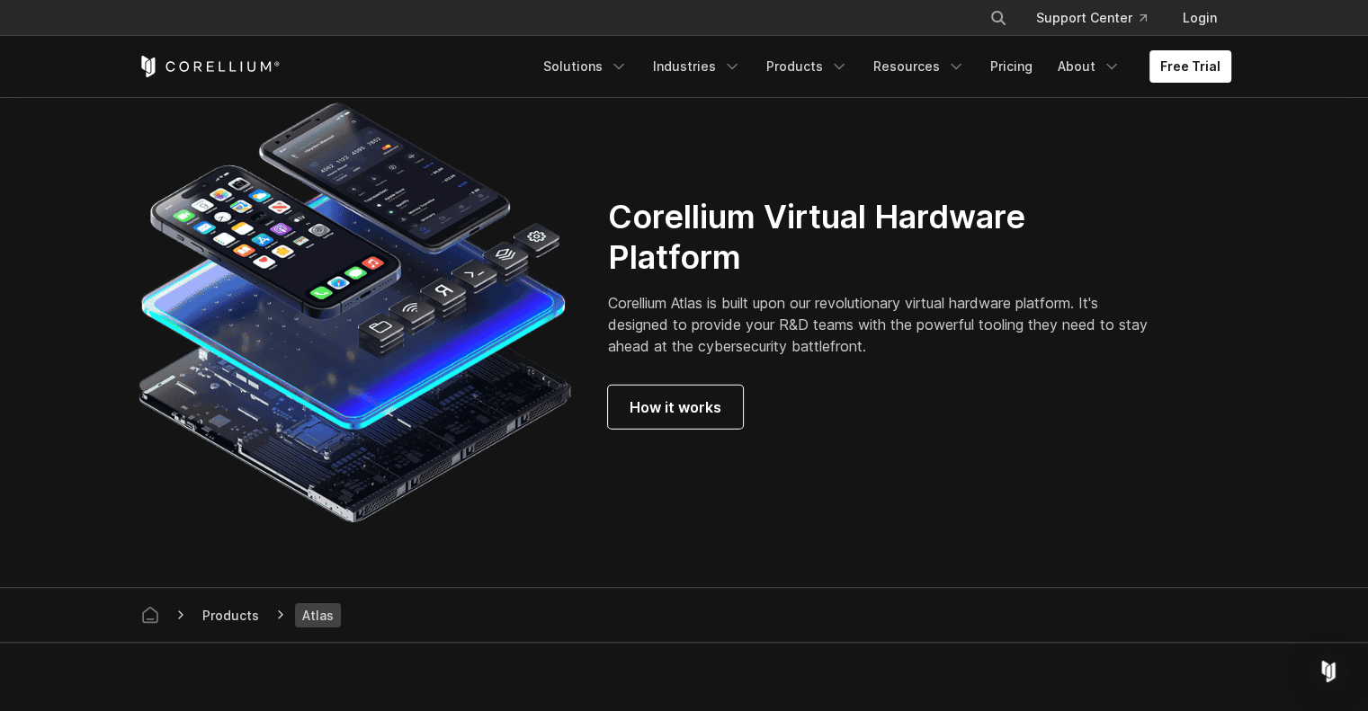
scroll to position [4683, 0]
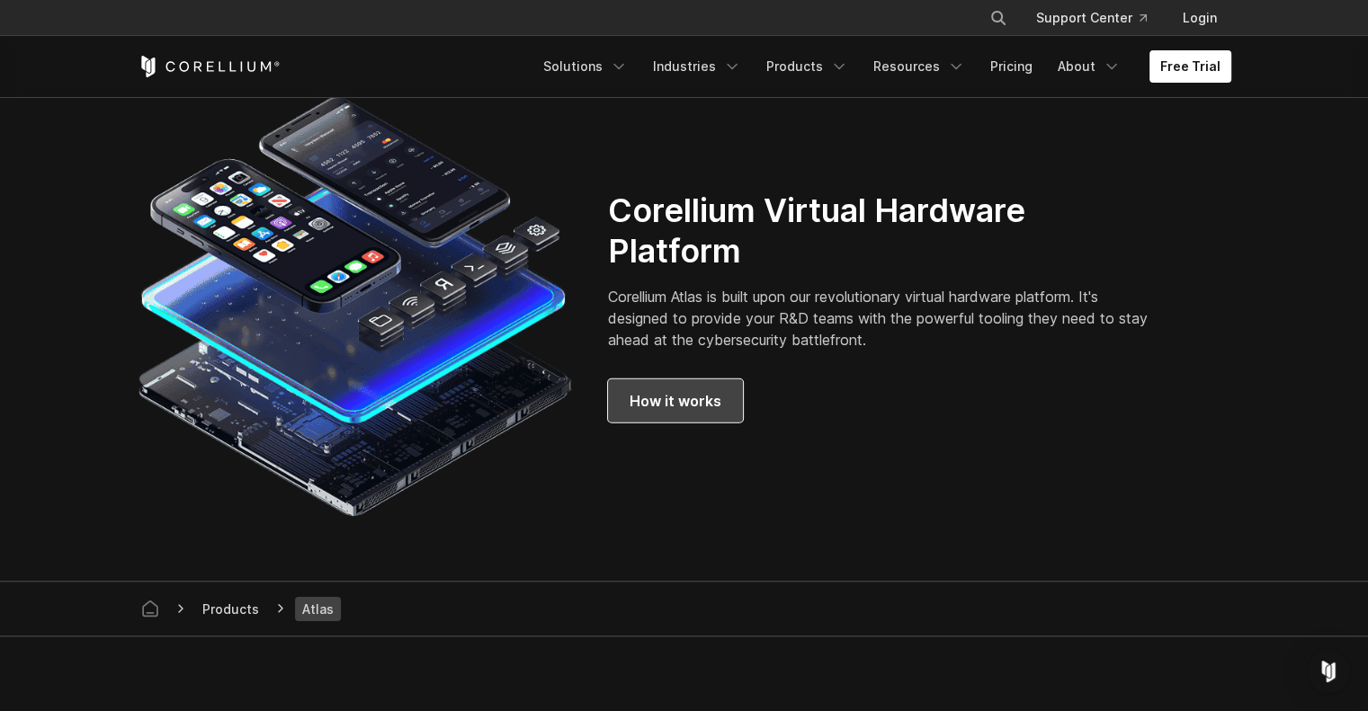
click at [665, 423] on link "How it works" at bounding box center [675, 401] width 135 height 43
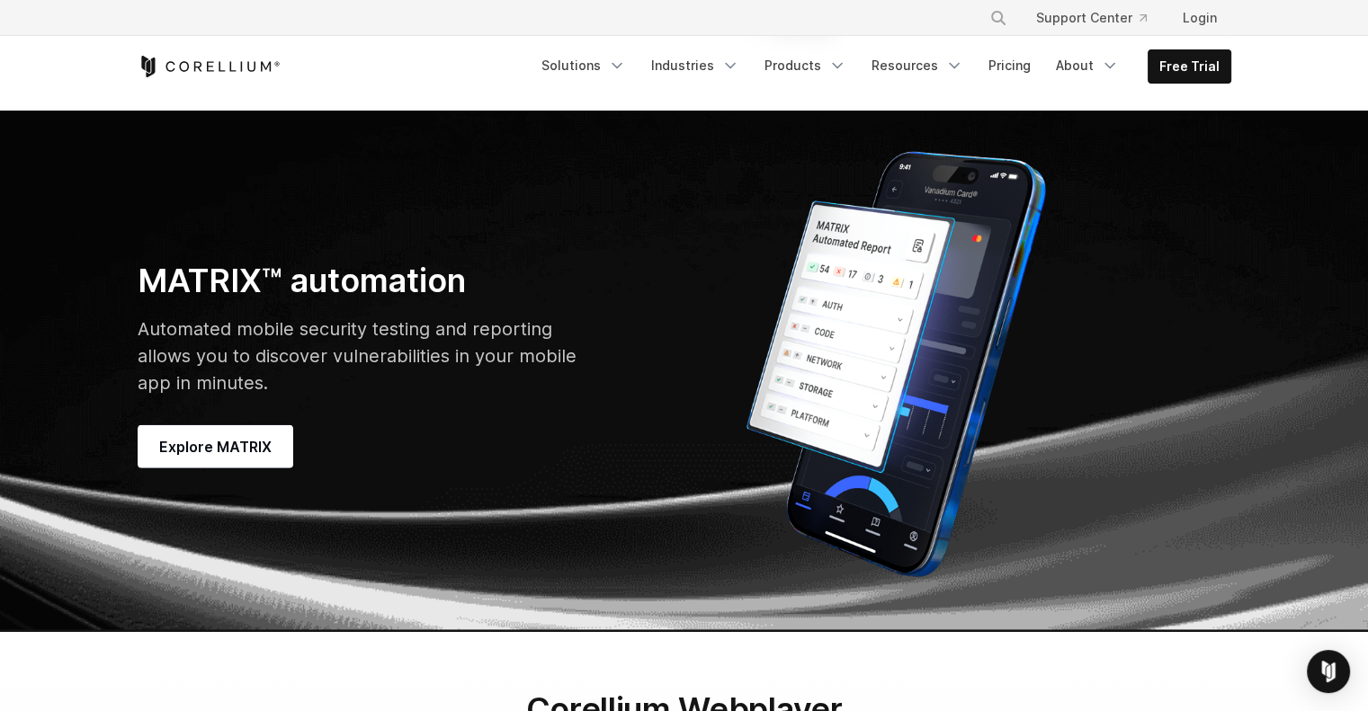
scroll to position [5066, 0]
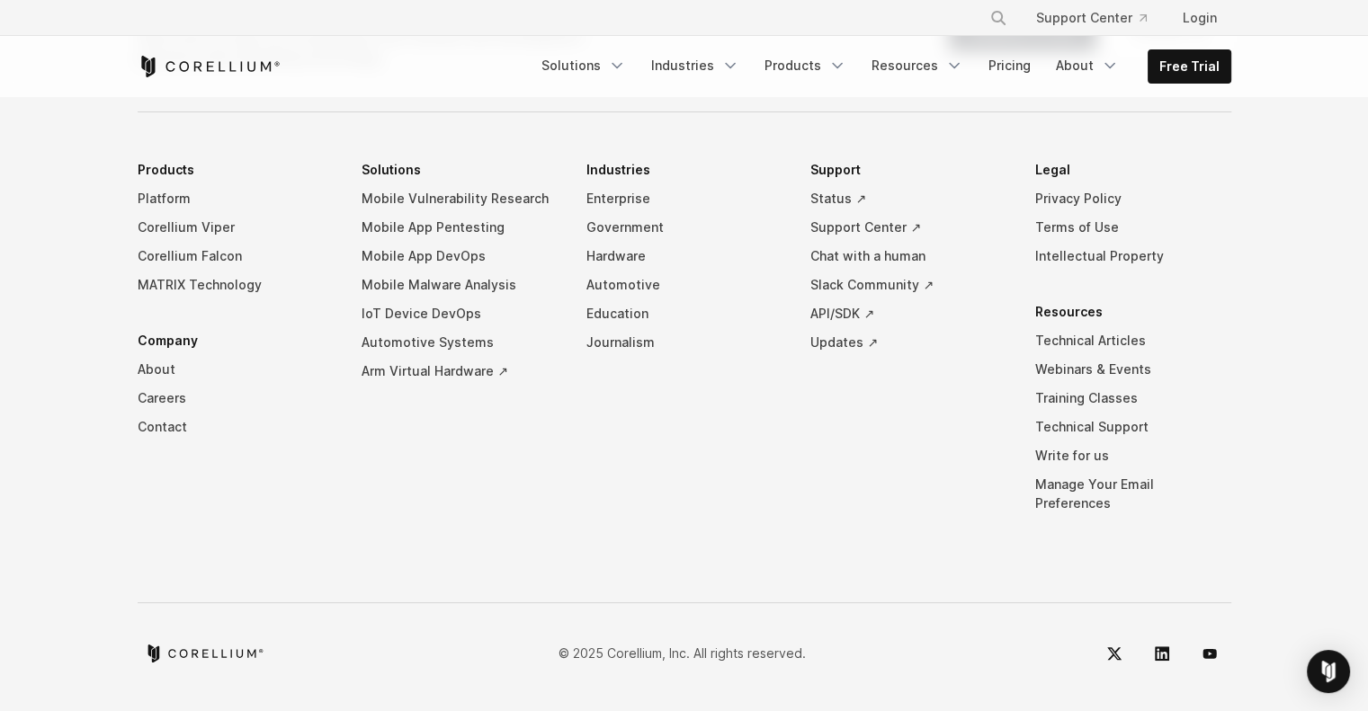
scroll to position [8791, 0]
click at [913, 71] on link "Resources" at bounding box center [917, 65] width 113 height 32
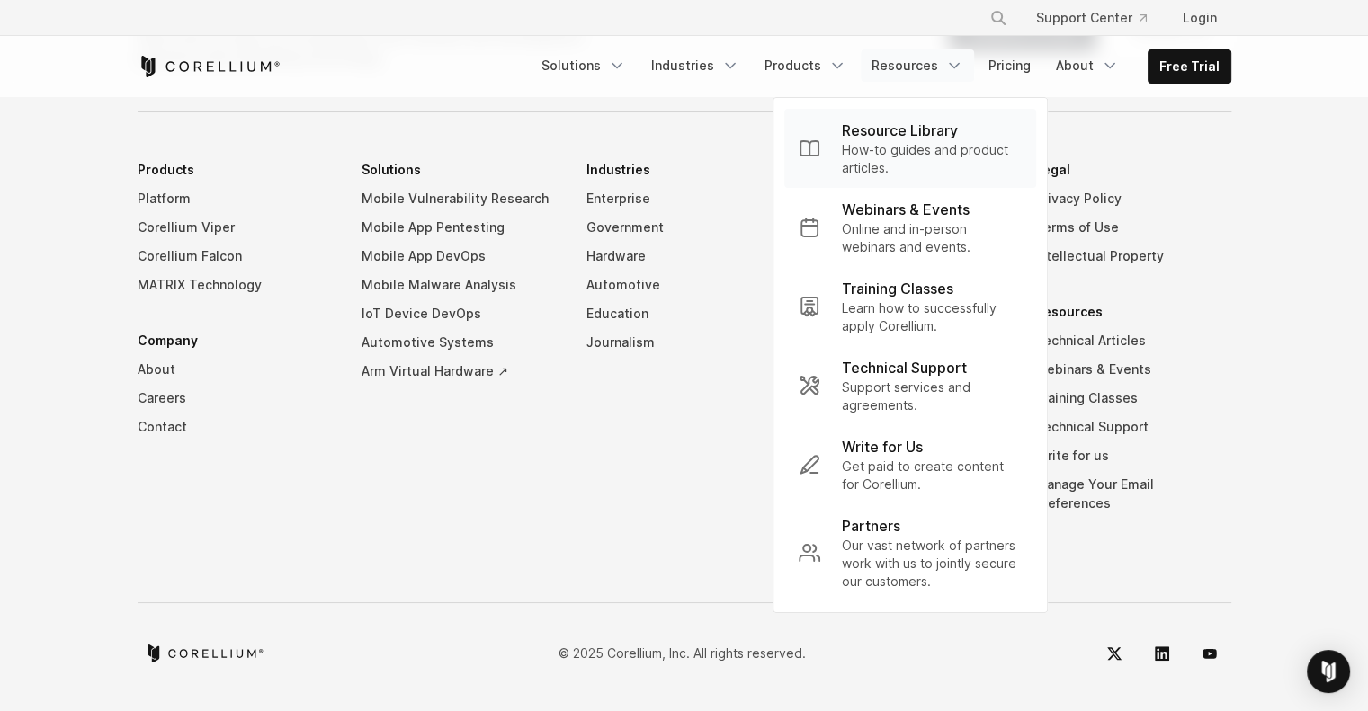
click at [951, 154] on p "How-to guides and product articles." at bounding box center [932, 159] width 180 height 36
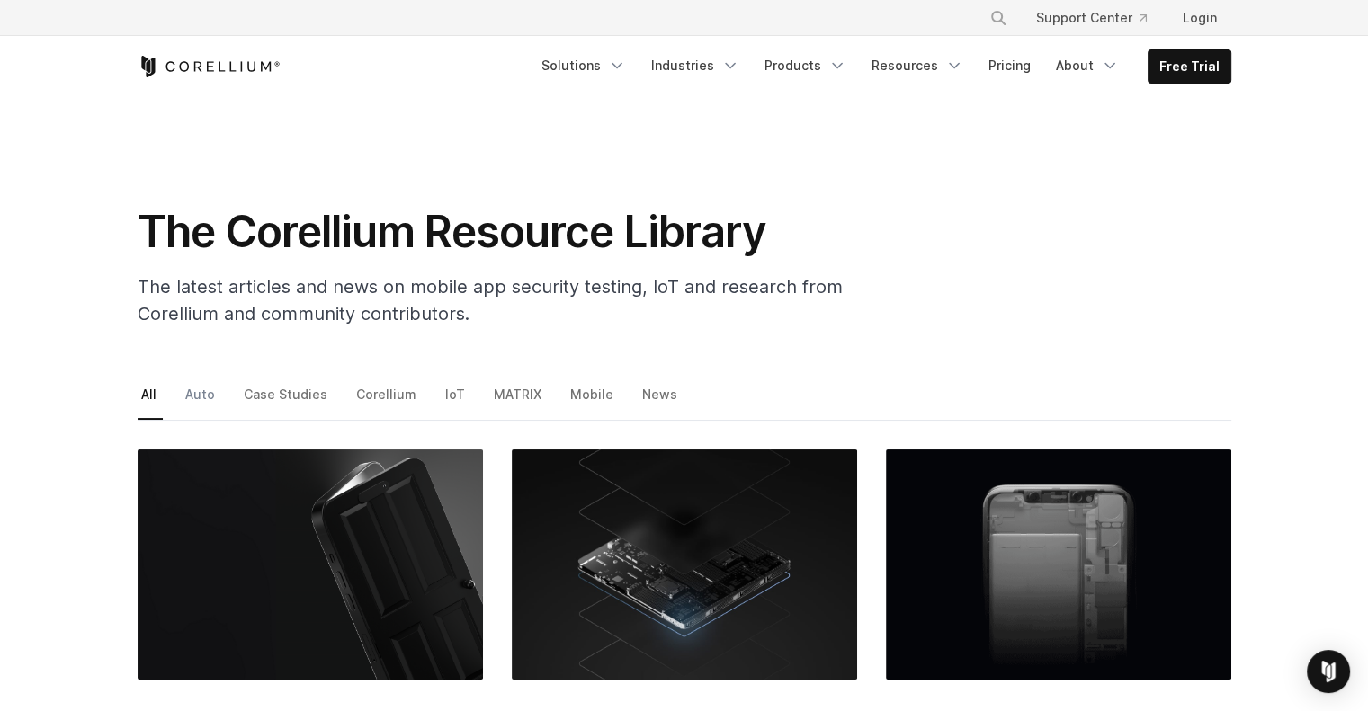
click at [209, 397] on link "Auto" at bounding box center [202, 401] width 40 height 38
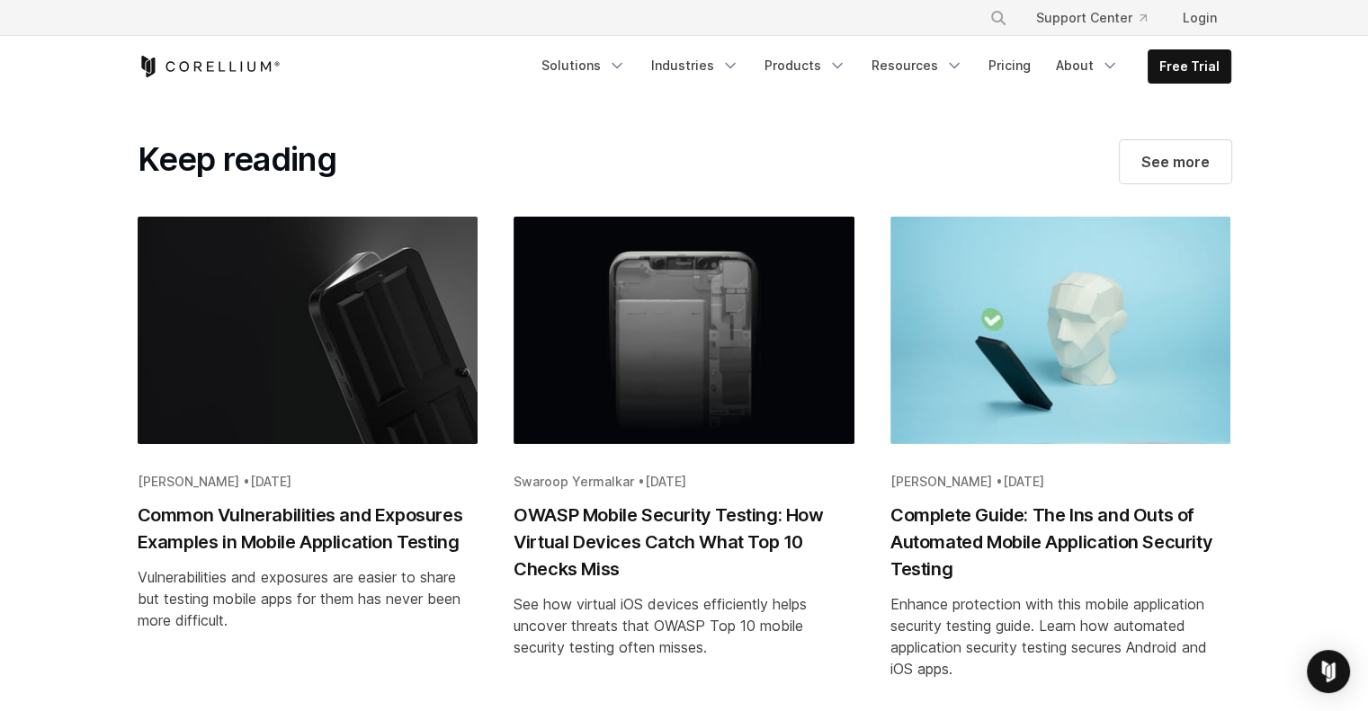
scroll to position [5455, 0]
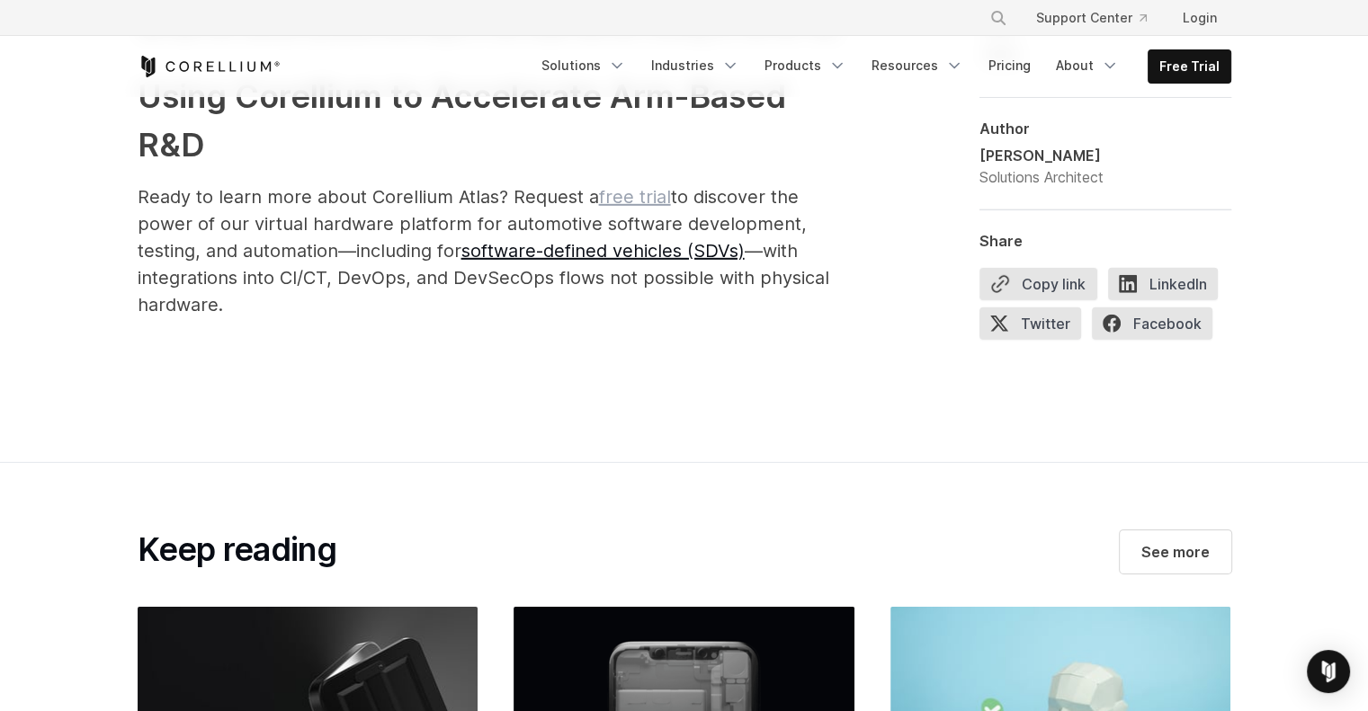
click at [619, 196] on link "free trial" at bounding box center [635, 197] width 72 height 22
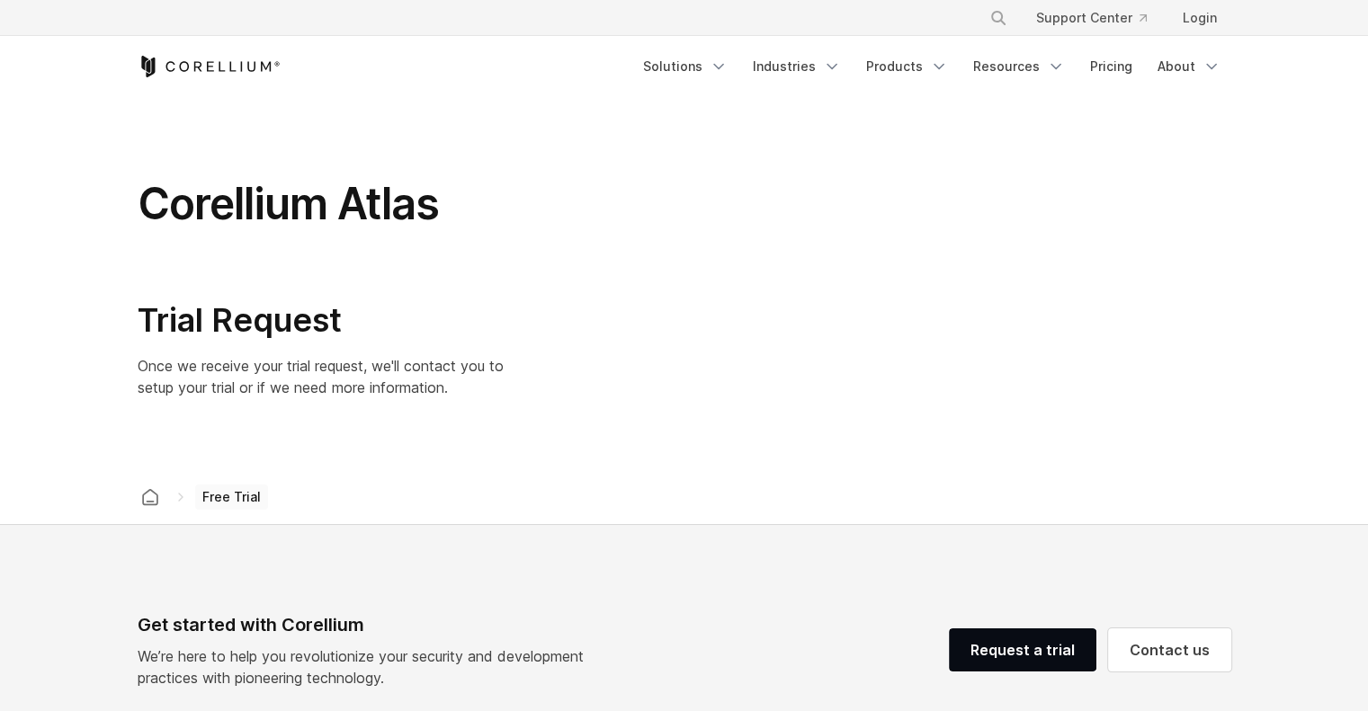
select select "**"
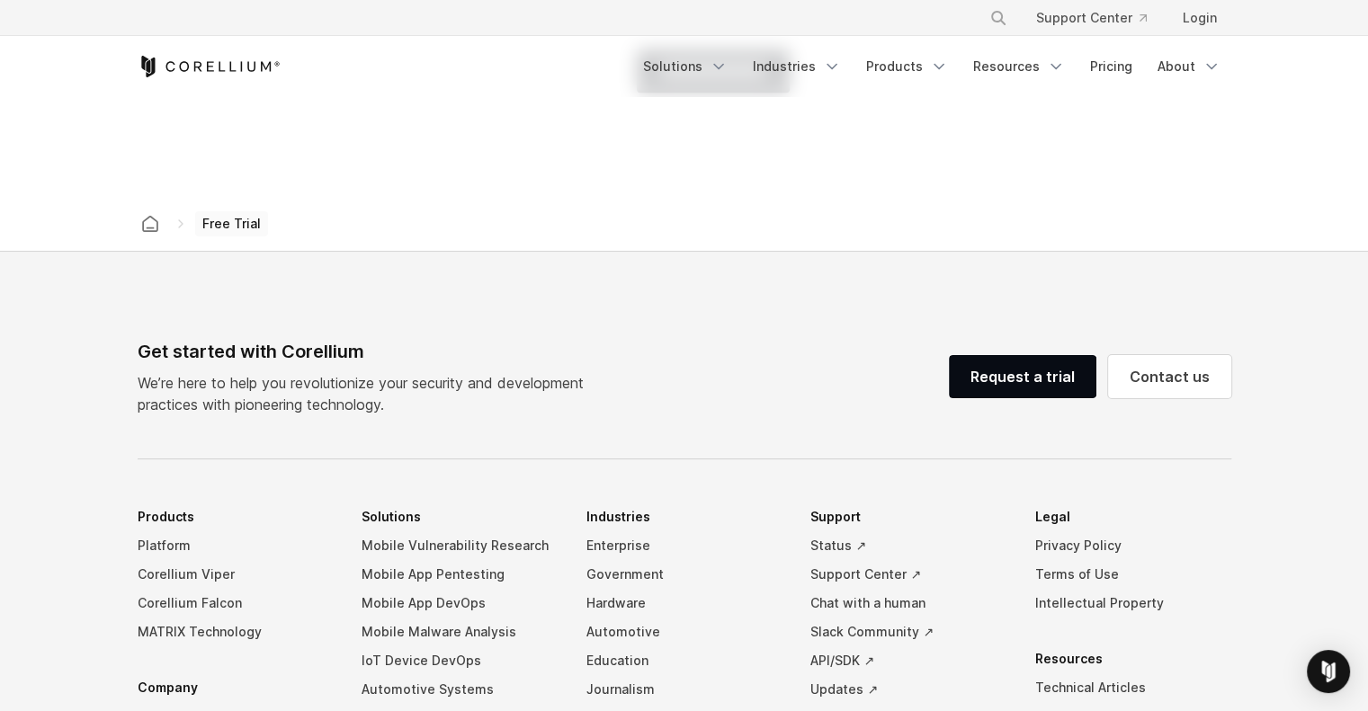
scroll to position [1124, 0]
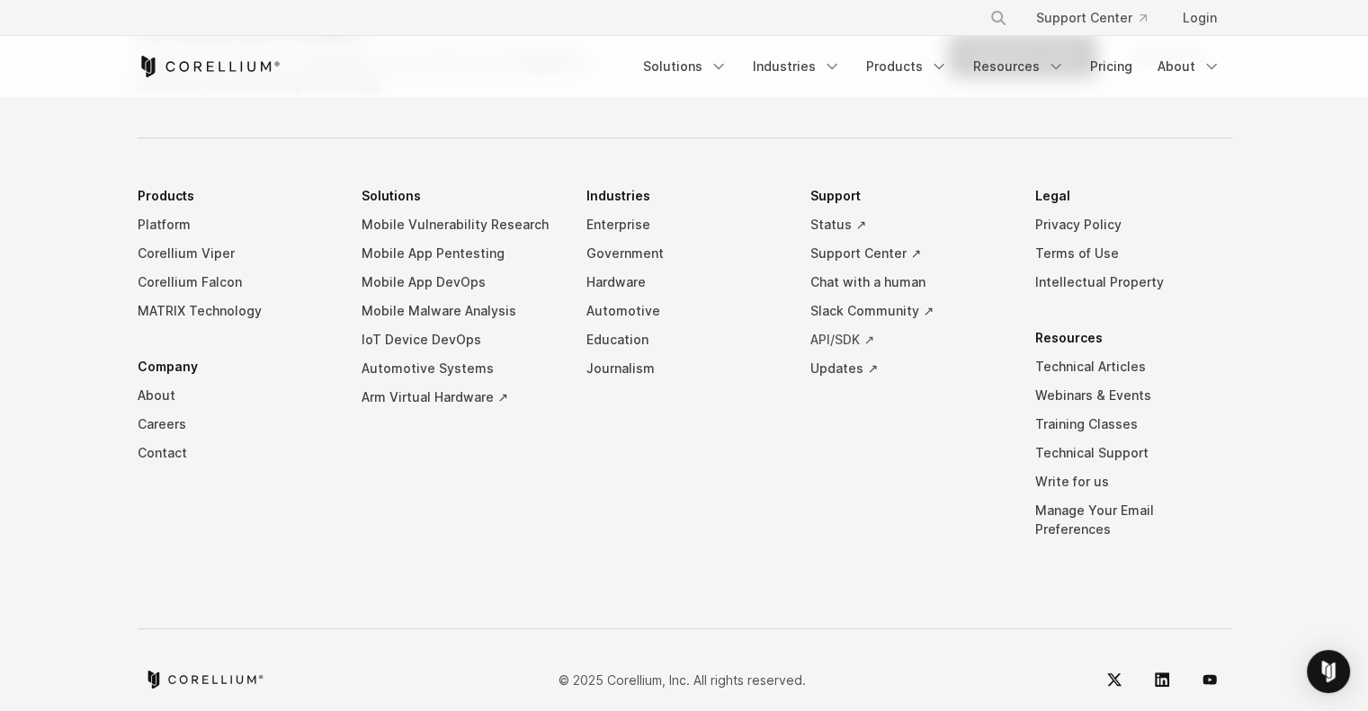
click at [837, 328] on link "API/SDK ↗" at bounding box center [908, 340] width 196 height 29
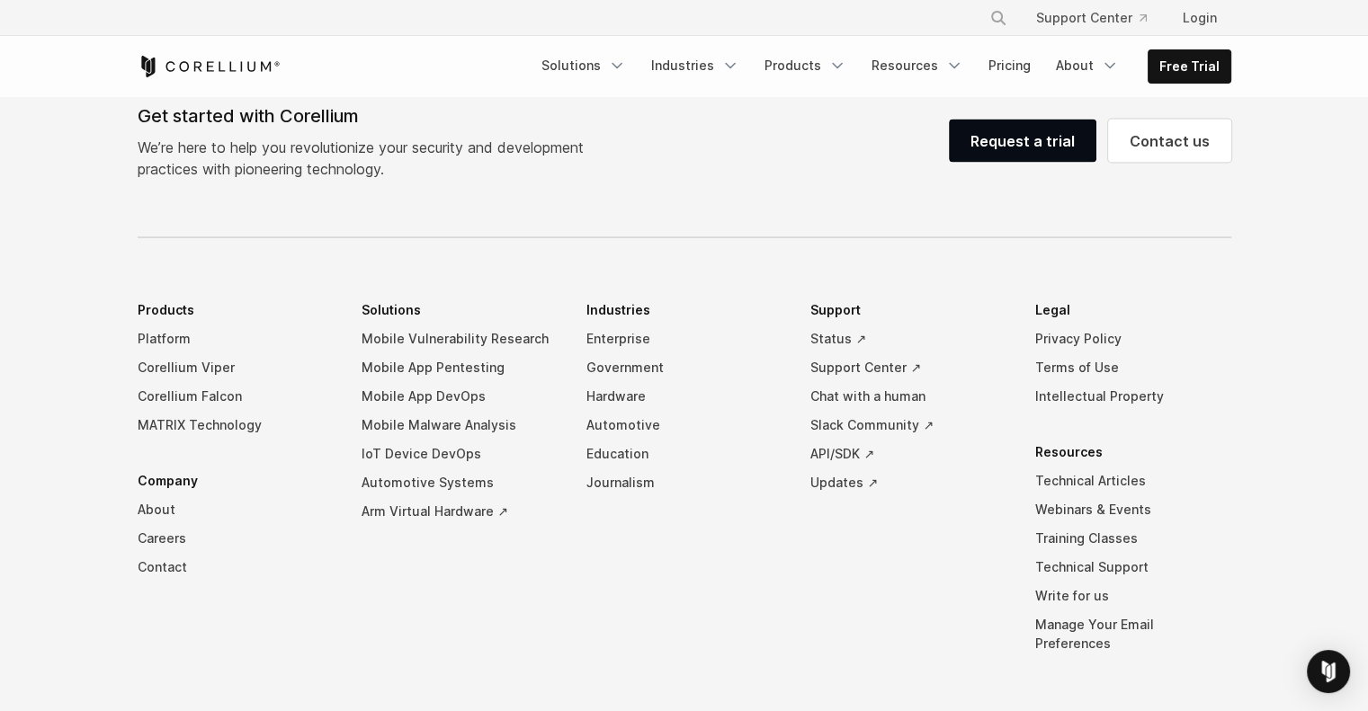
scroll to position [3721, 0]
